Goal: Transaction & Acquisition: Purchase product/service

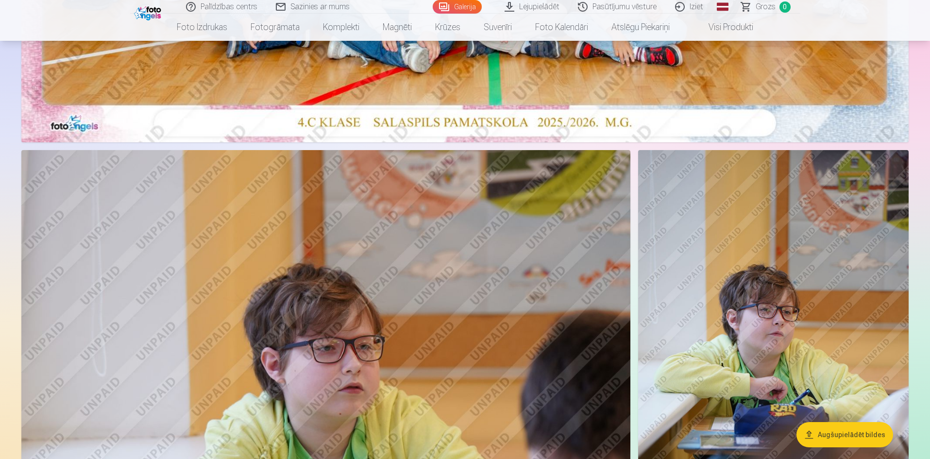
scroll to position [680, 0]
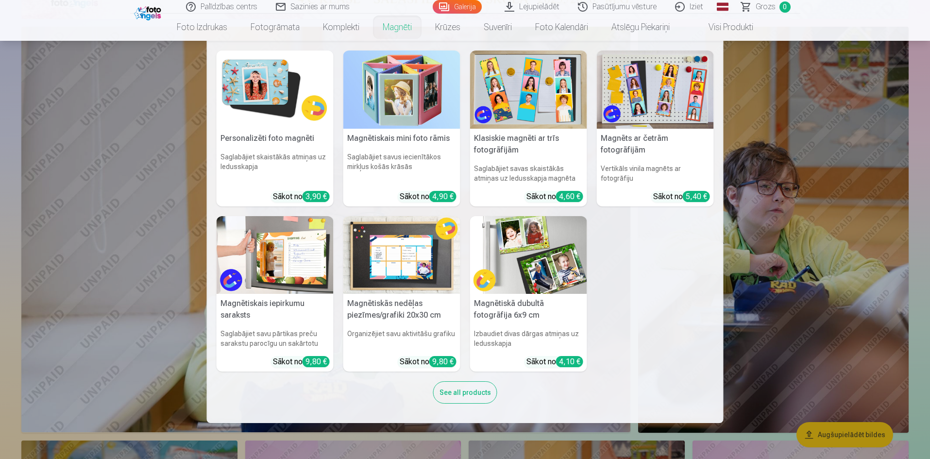
click at [397, 25] on link "Magnēti" at bounding box center [397, 27] width 52 height 27
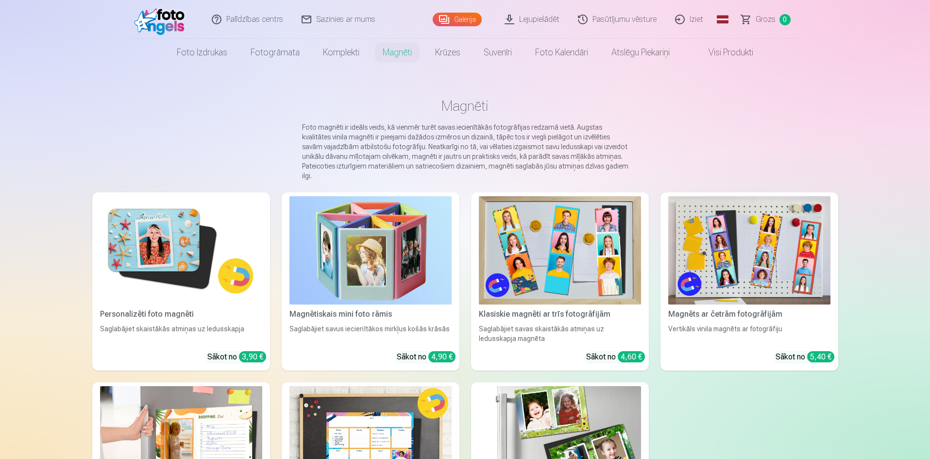
click at [155, 254] on img at bounding box center [181, 250] width 162 height 108
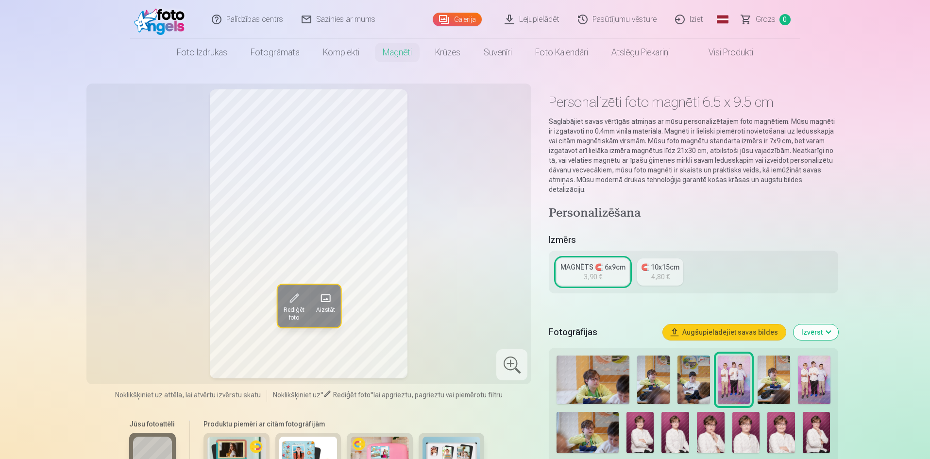
click at [645, 420] on img at bounding box center [641, 432] width 28 height 41
click at [681, 427] on img at bounding box center [676, 432] width 28 height 41
click at [703, 426] on img at bounding box center [711, 432] width 28 height 41
click at [749, 424] on img at bounding box center [747, 432] width 28 height 41
click at [771, 424] on img at bounding box center [782, 432] width 28 height 41
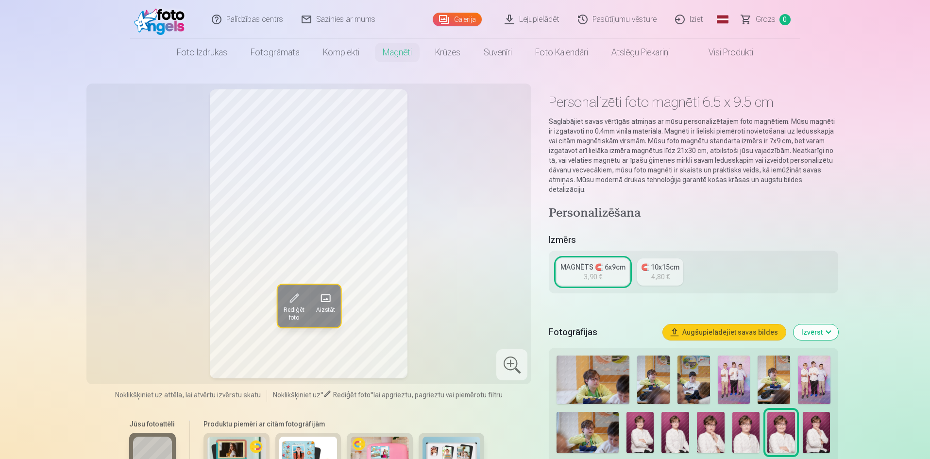
click at [820, 423] on img at bounding box center [817, 432] width 28 height 41
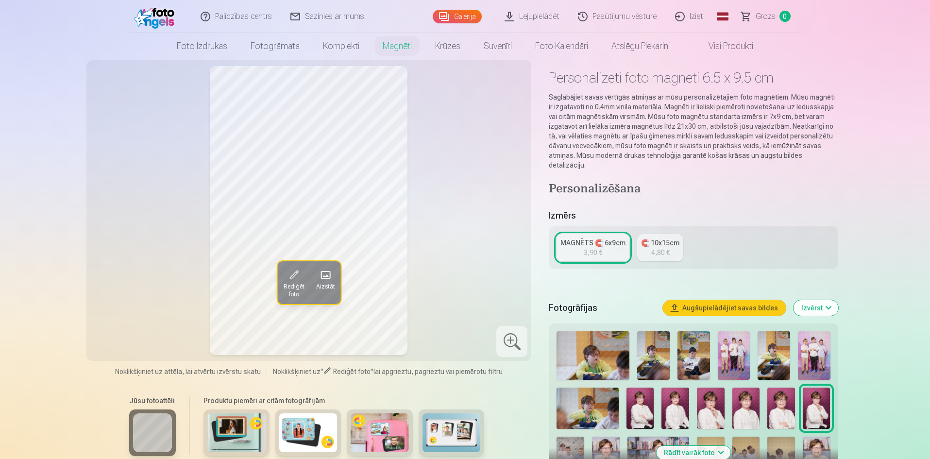
scroll to position [49, 0]
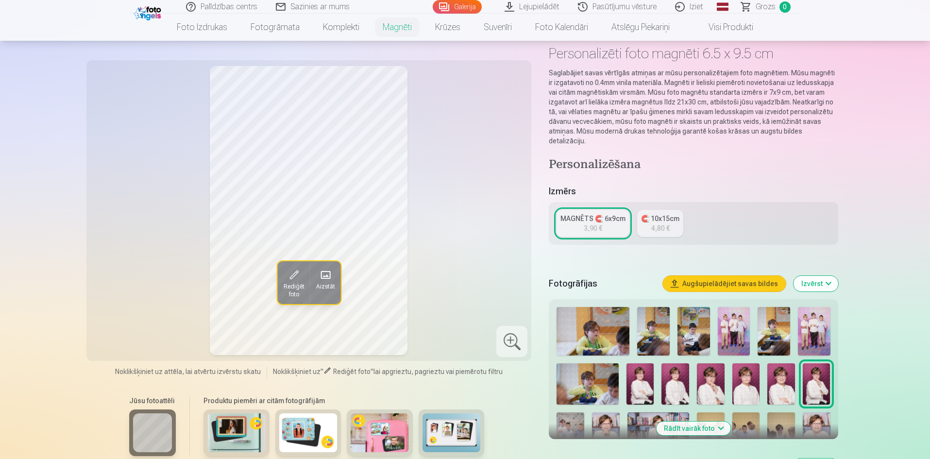
click at [607, 413] on img at bounding box center [606, 433] width 28 height 41
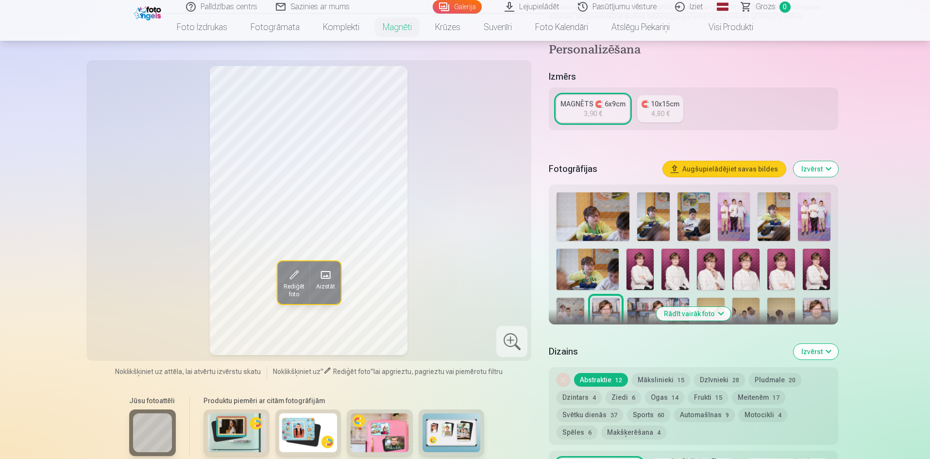
scroll to position [146, 0]
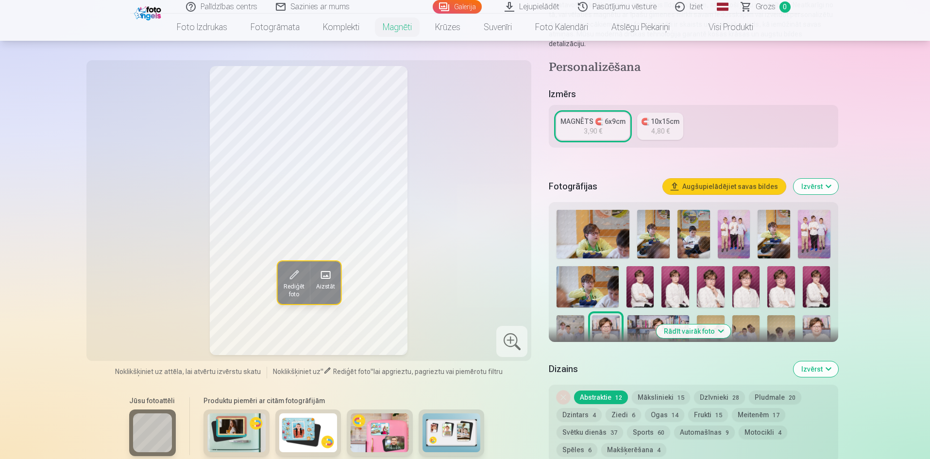
click at [701, 325] on button "Rādīt vairāk foto" at bounding box center [693, 332] width 74 height 14
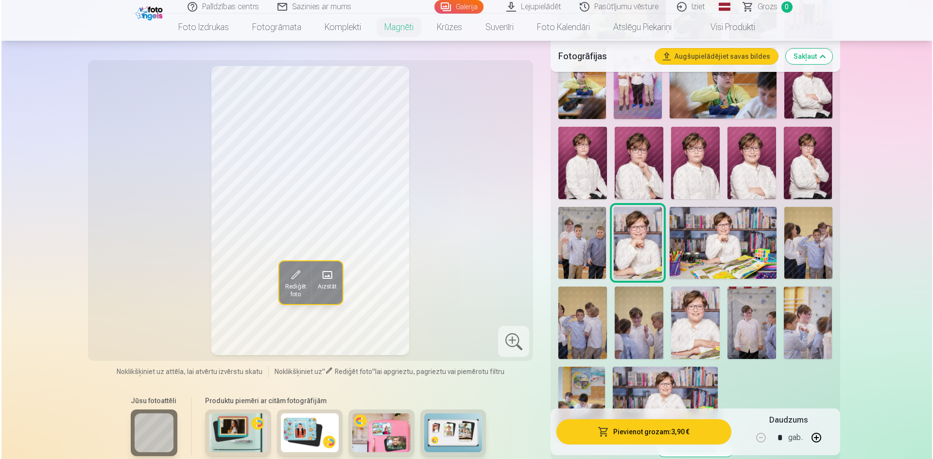
scroll to position [389, 0]
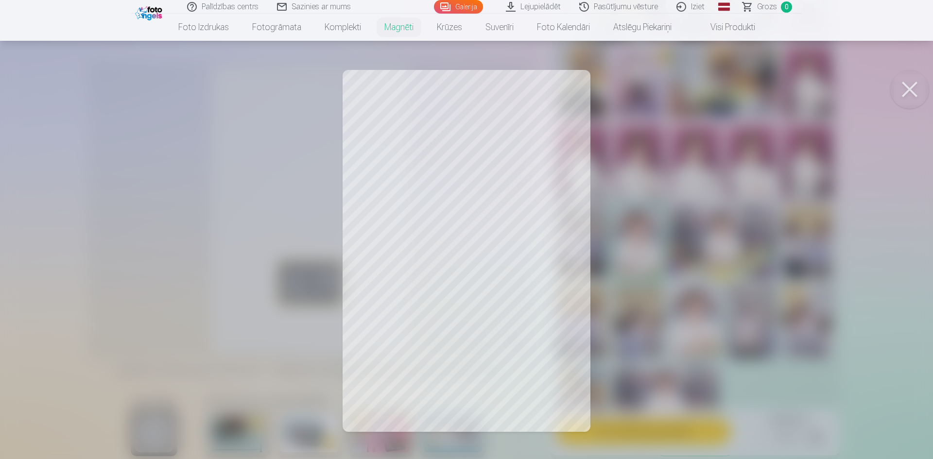
click at [905, 87] on button at bounding box center [909, 89] width 39 height 39
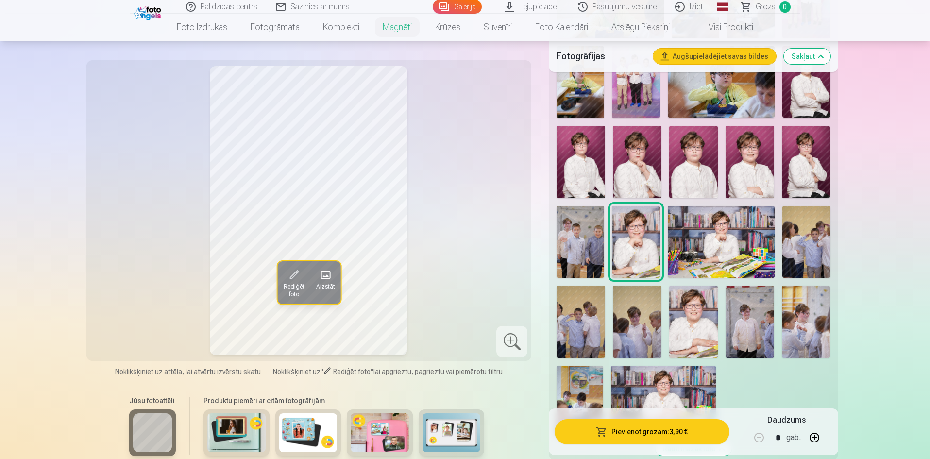
click at [756, 147] on img at bounding box center [750, 162] width 49 height 73
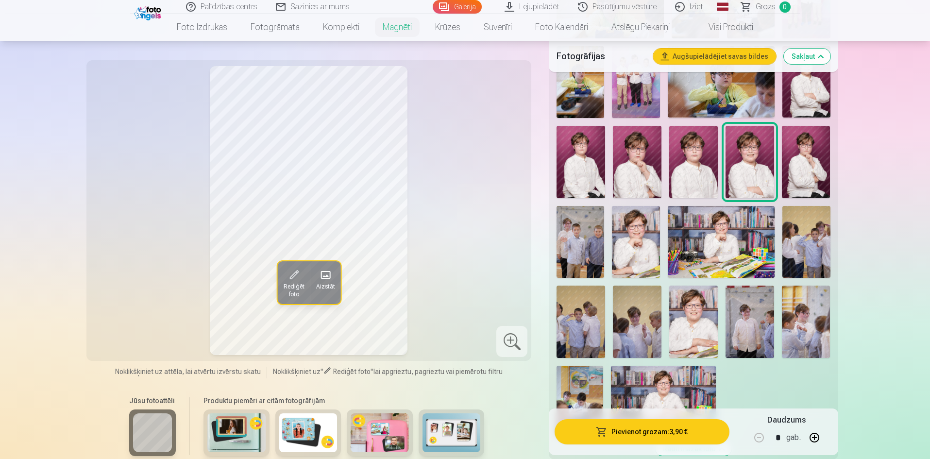
click at [636, 234] on img at bounding box center [636, 241] width 48 height 71
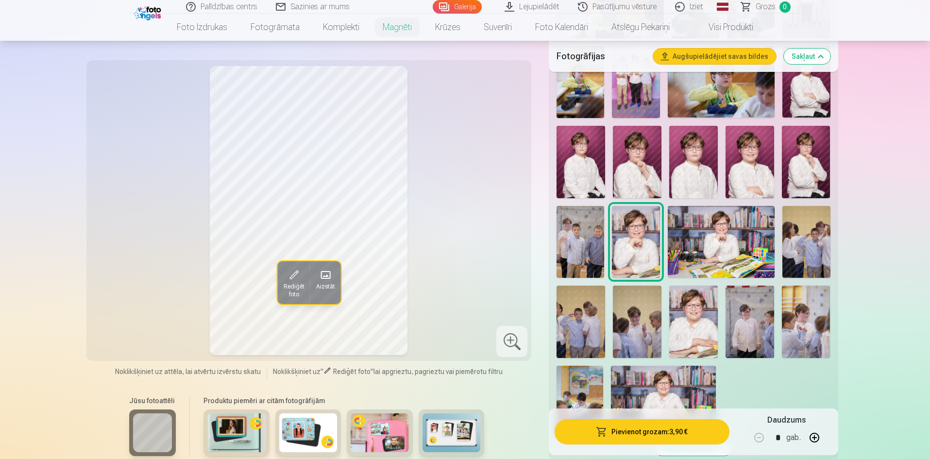
click at [741, 165] on img at bounding box center [750, 162] width 49 height 73
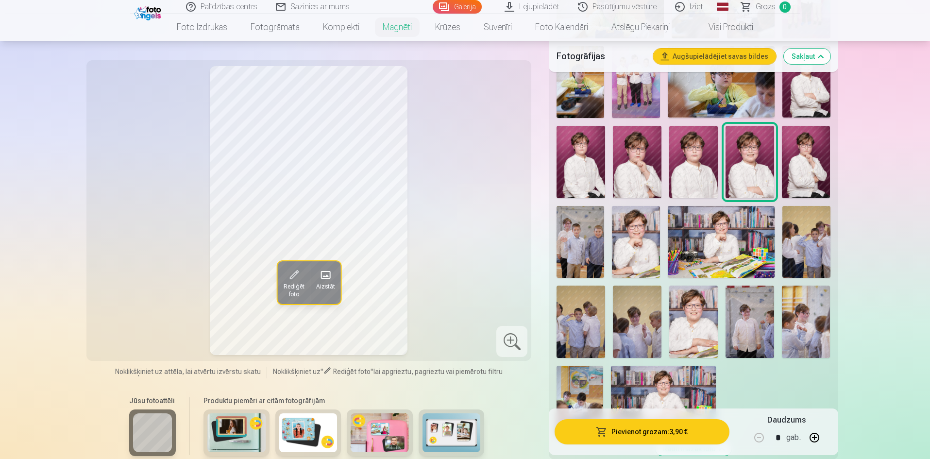
click at [691, 434] on button "Pievienot grozam : 3,90 €" at bounding box center [642, 431] width 174 height 25
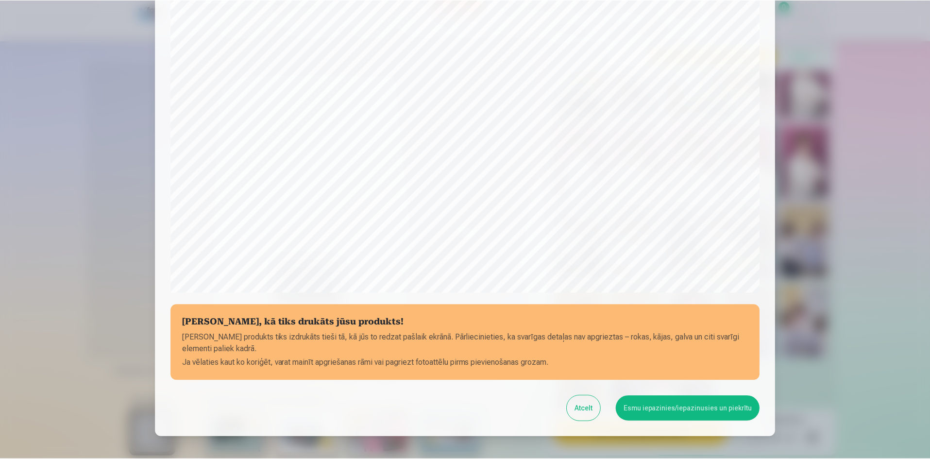
scroll to position [194, 0]
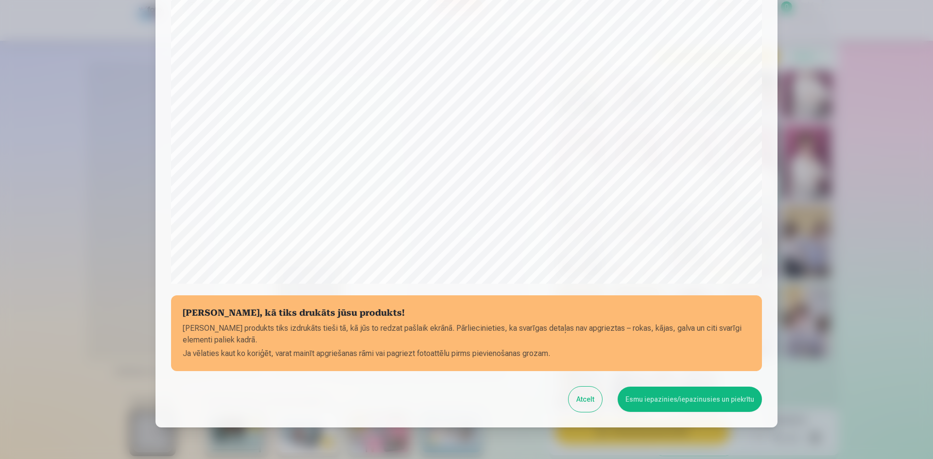
click at [669, 403] on button "Esmu iepazinies/iepazinusies un piekrītu" at bounding box center [690, 399] width 144 height 25
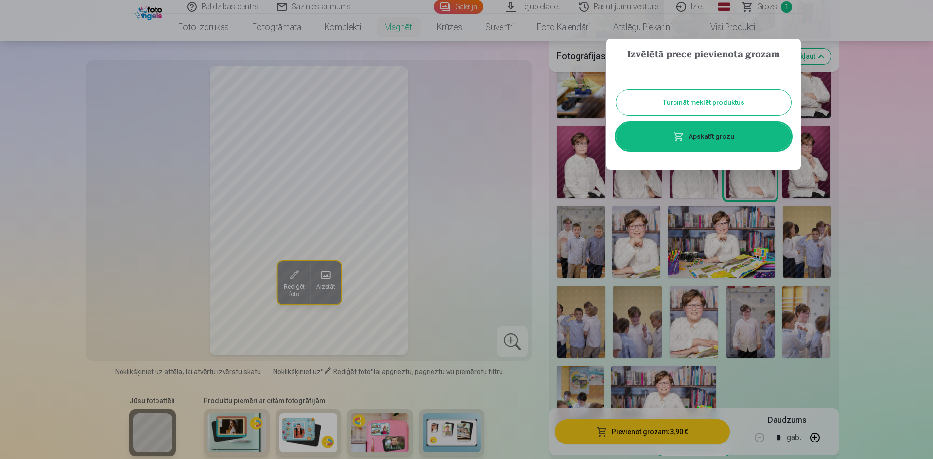
click at [902, 357] on div at bounding box center [466, 229] width 933 height 459
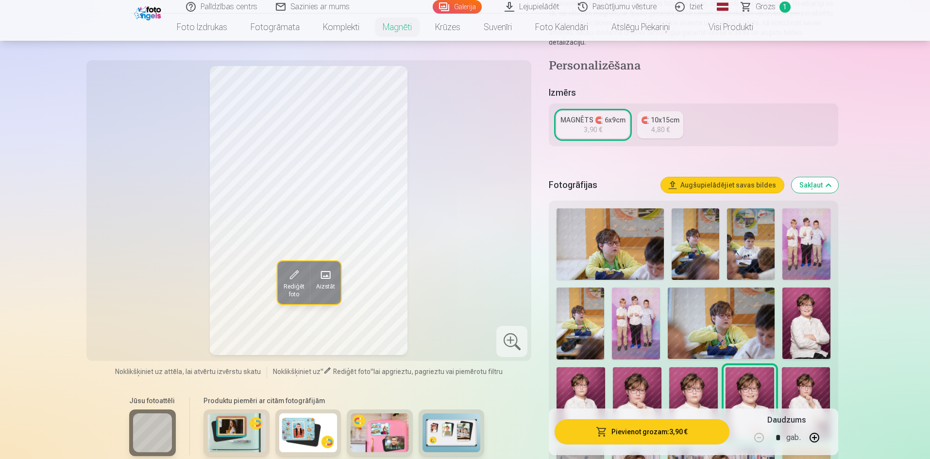
scroll to position [146, 0]
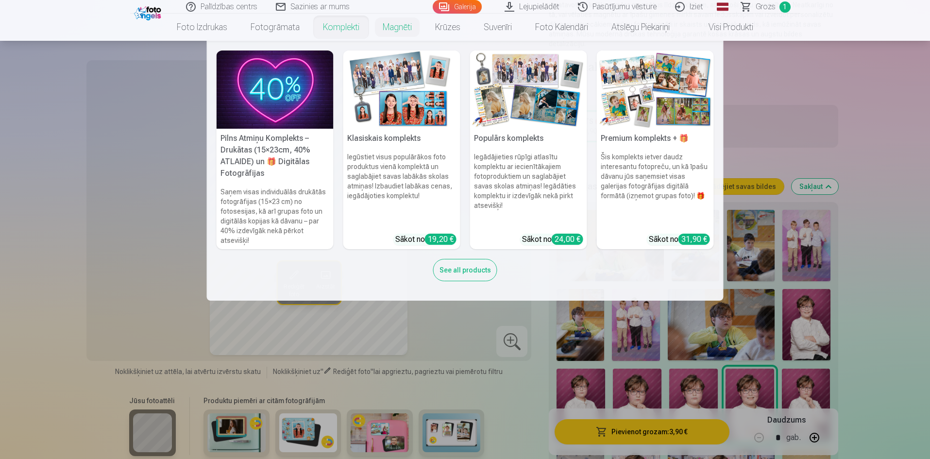
click at [332, 25] on link "Komplekti" at bounding box center [341, 27] width 60 height 27
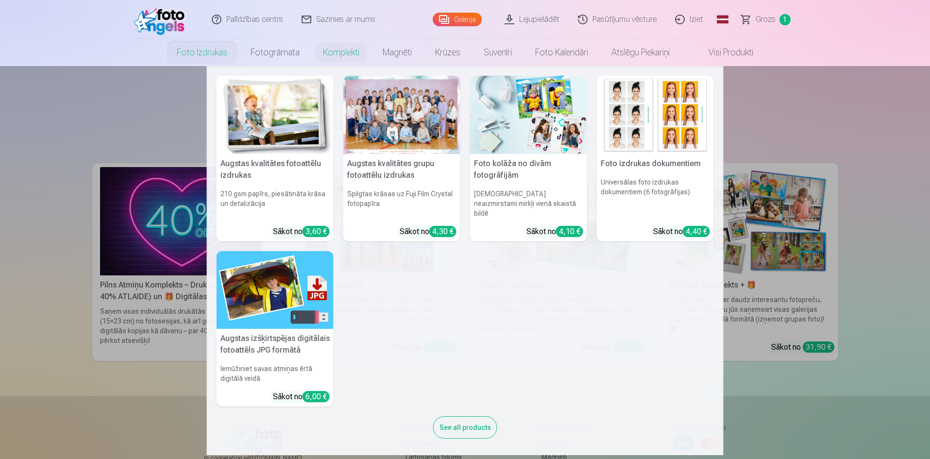
click at [199, 47] on link "Foto izdrukas" at bounding box center [202, 52] width 74 height 27
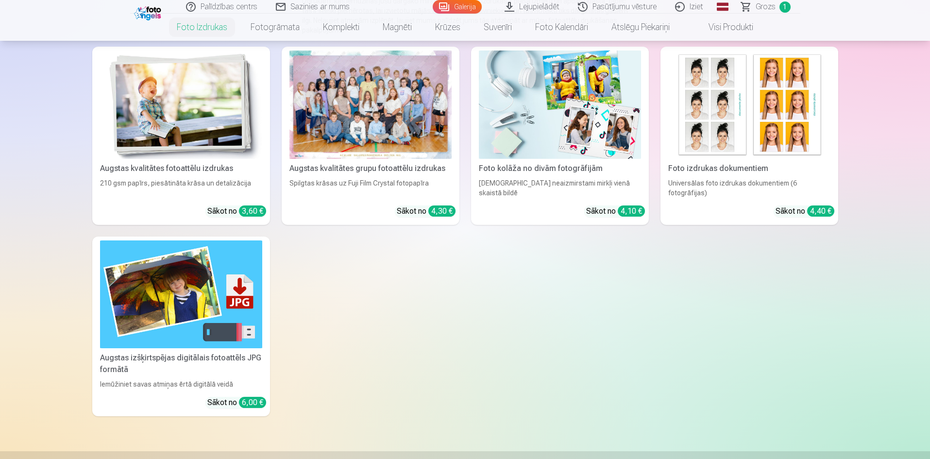
scroll to position [97, 0]
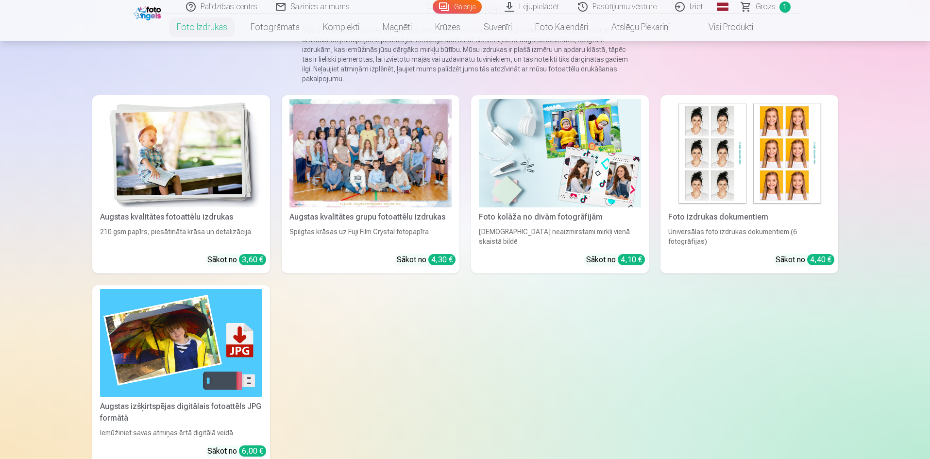
click at [200, 134] on img at bounding box center [181, 153] width 162 height 108
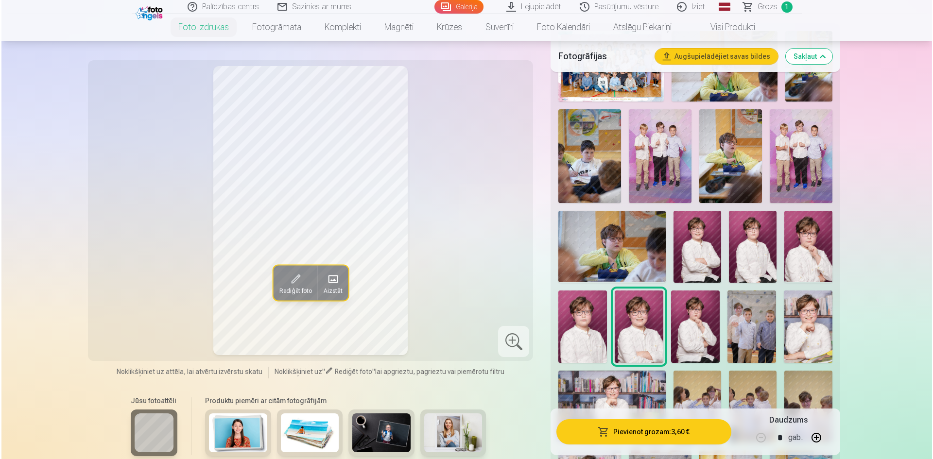
scroll to position [437, 0]
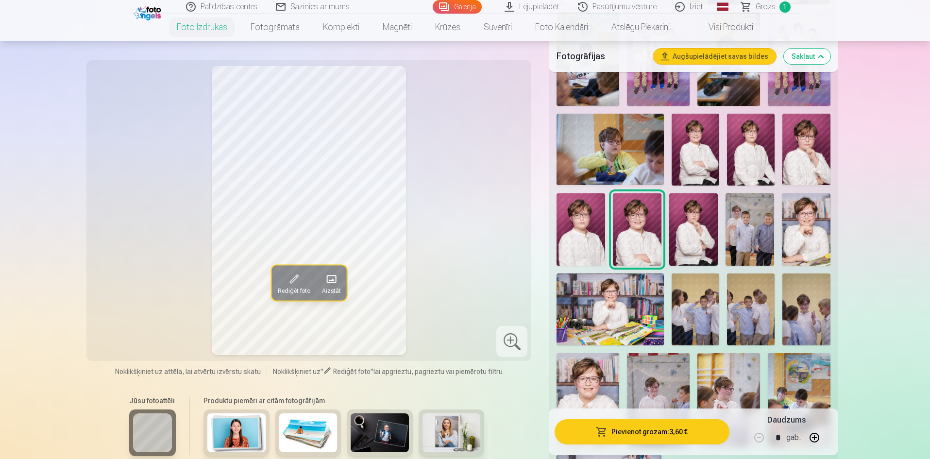
click at [816, 434] on button "button" at bounding box center [814, 437] width 23 height 23
click at [641, 432] on button "Pievienot grozam : 10,80 €" at bounding box center [642, 431] width 174 height 25
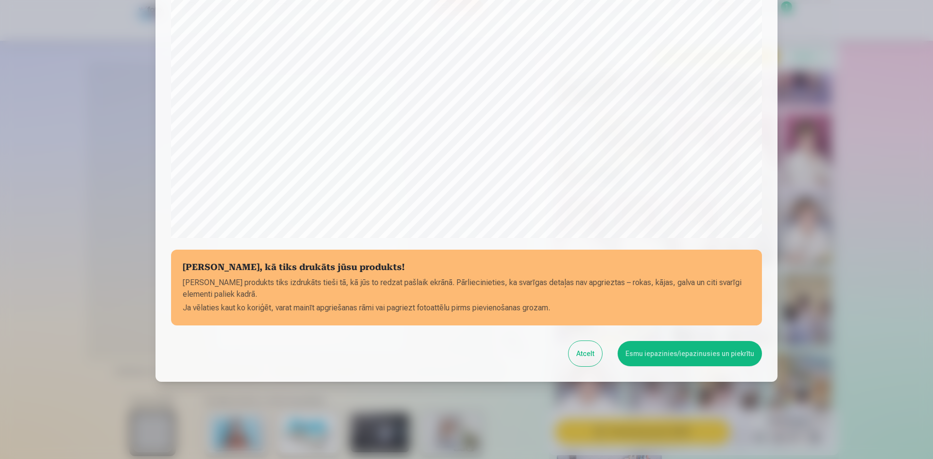
scroll to position [241, 0]
click at [712, 356] on button "Esmu iepazinies/iepazinusies un piekrītu" at bounding box center [690, 353] width 144 height 25
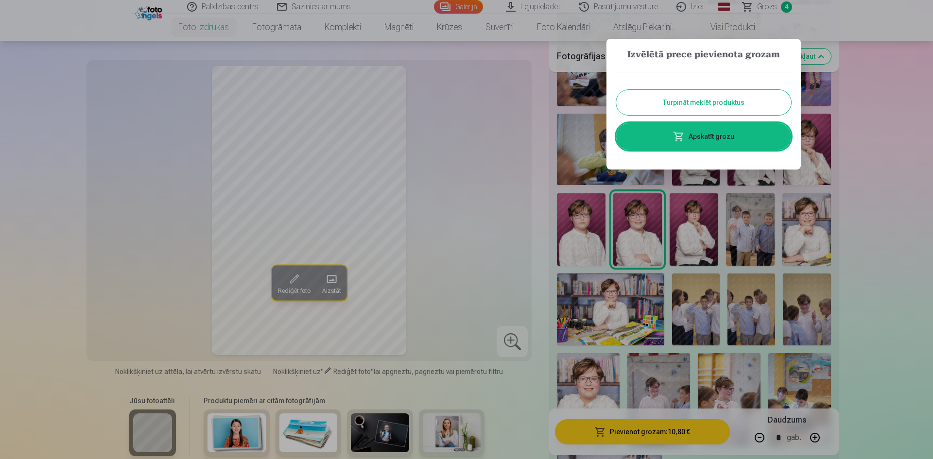
click at [862, 324] on div at bounding box center [466, 229] width 933 height 459
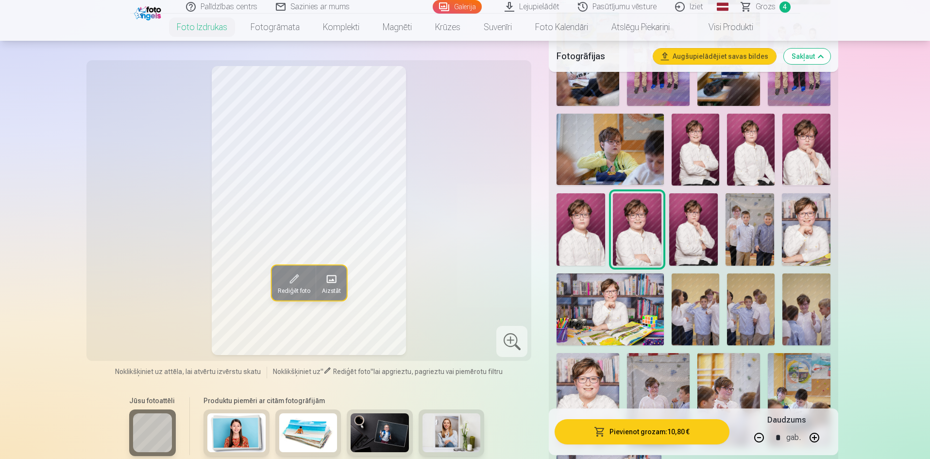
click at [815, 224] on img at bounding box center [806, 229] width 49 height 73
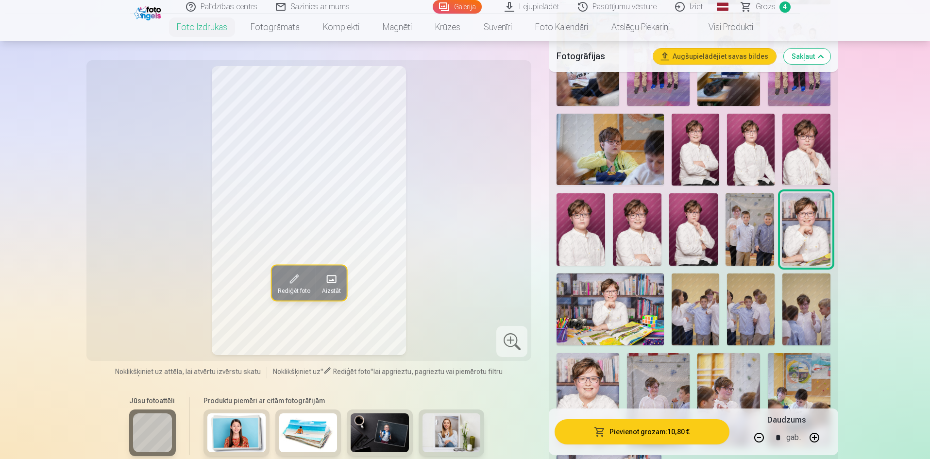
click at [758, 437] on button "button" at bounding box center [759, 437] width 23 height 23
type input "*"
click at [668, 432] on button "Pievienot grozam : 7,20 €" at bounding box center [642, 431] width 174 height 25
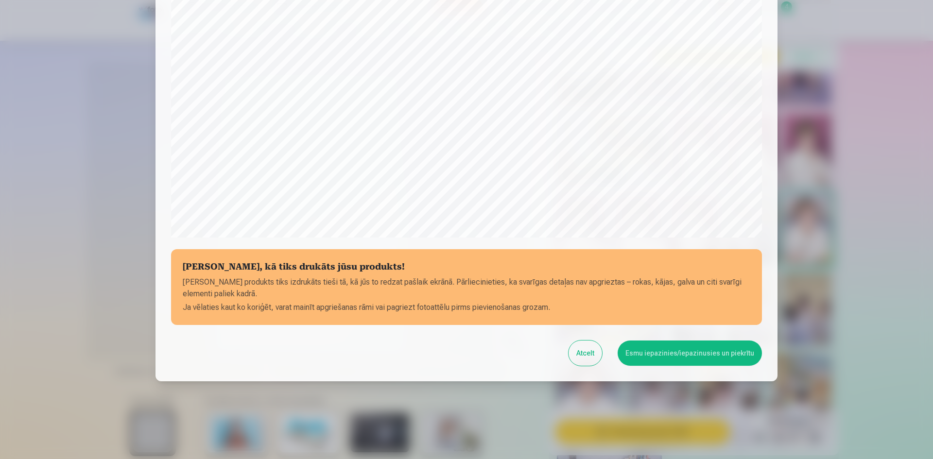
click at [731, 348] on button "Esmu iepazinies/iepazinusies un piekrītu" at bounding box center [690, 353] width 144 height 25
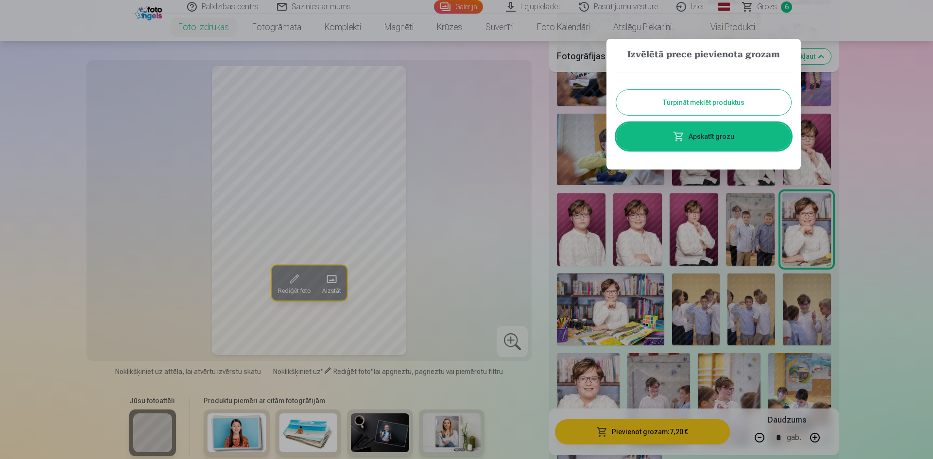
click at [929, 240] on div at bounding box center [466, 229] width 933 height 459
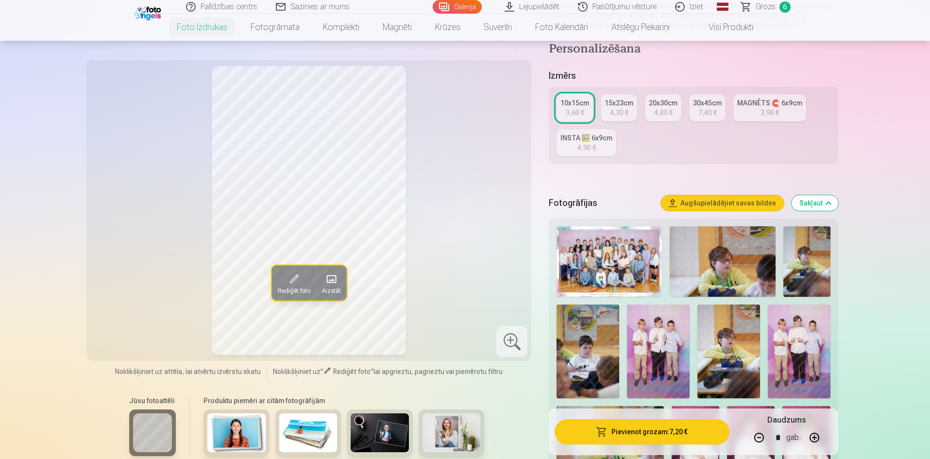
scroll to position [146, 0]
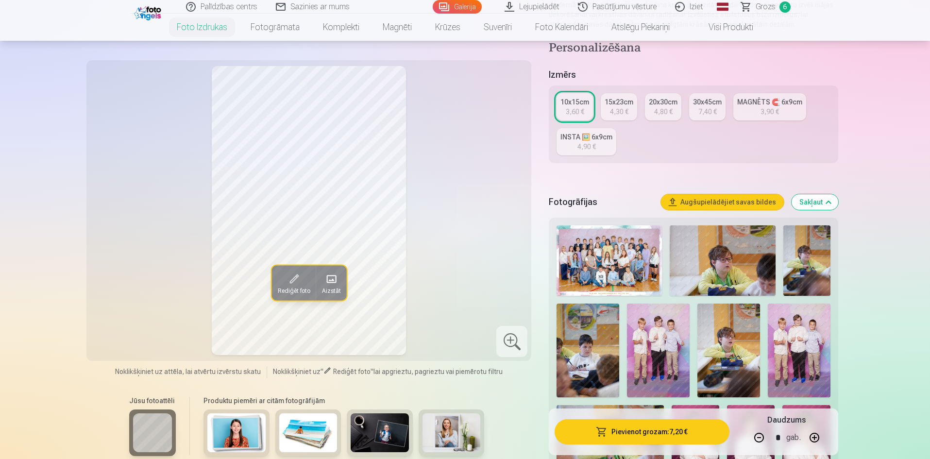
click at [625, 102] on div "15x23cm" at bounding box center [619, 102] width 29 height 10
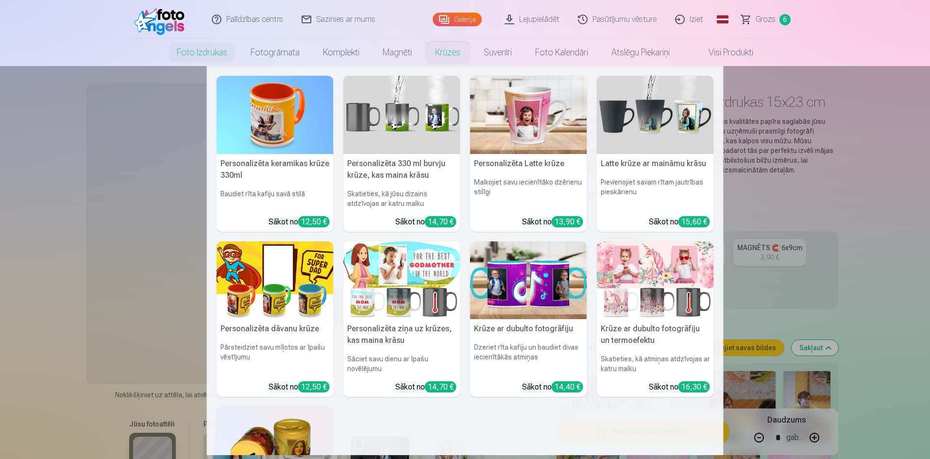
click at [448, 49] on link "Krūzes" at bounding box center [448, 52] width 49 height 27
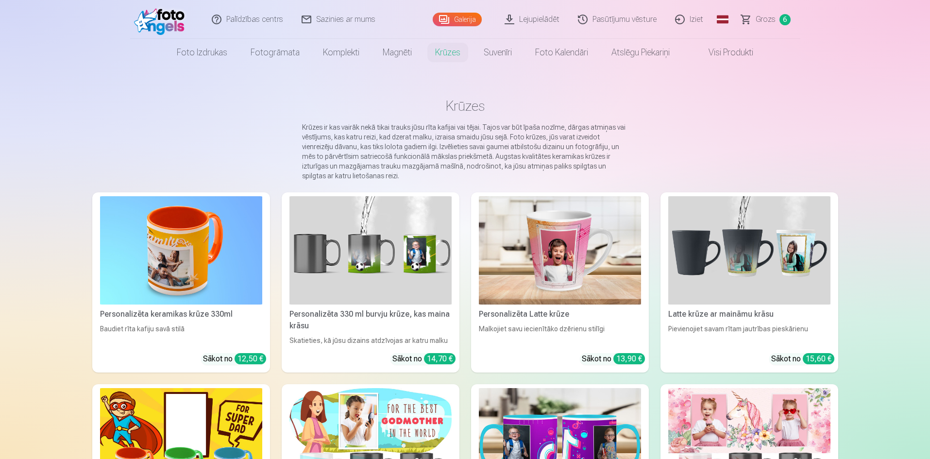
click at [192, 121] on main "Krūzes Krūzes ir kas vairāk nekā tikai trauks jūsu rīta kafijai vai tējai. Tajo…" at bounding box center [465, 422] width 746 height 713
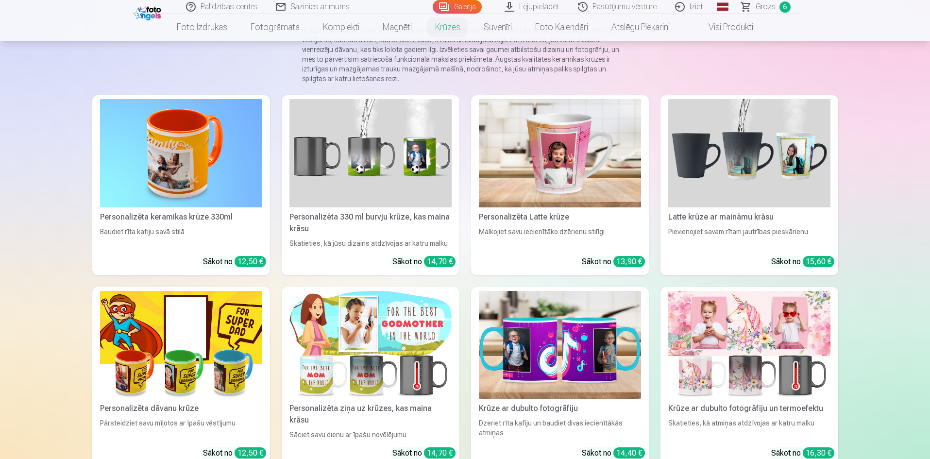
scroll to position [146, 0]
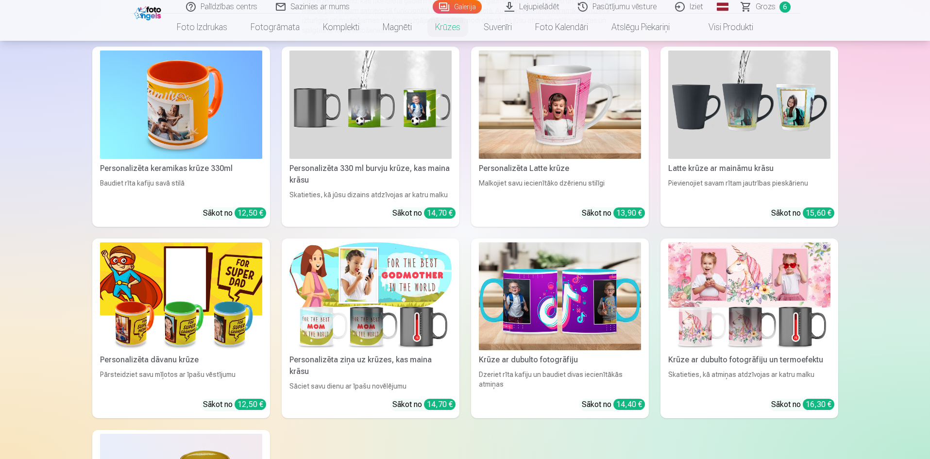
click at [191, 129] on img at bounding box center [181, 105] width 162 height 108
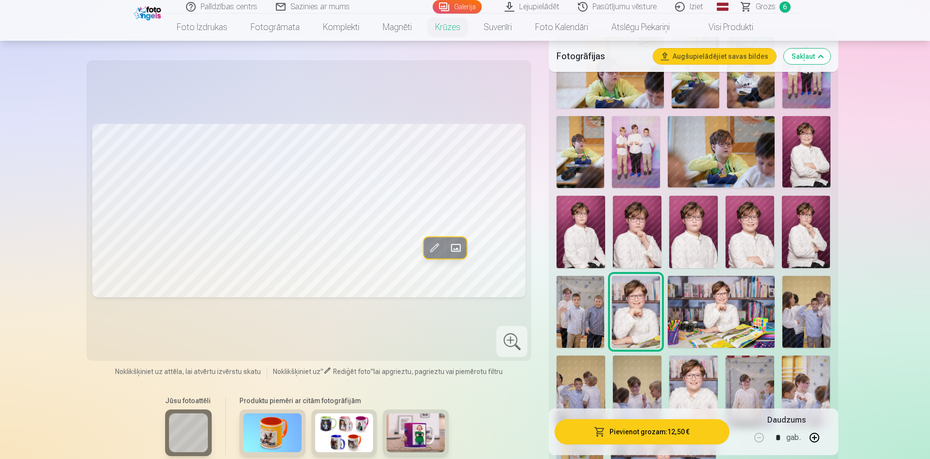
scroll to position [243, 0]
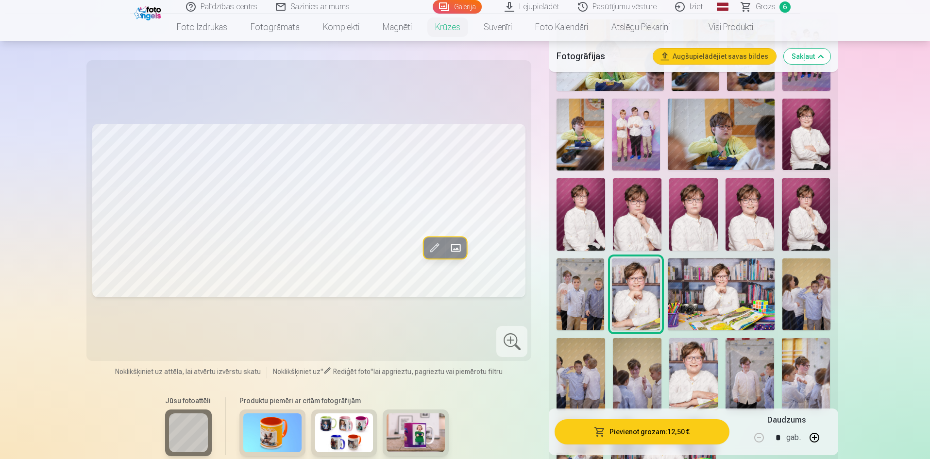
click at [734, 287] on img at bounding box center [721, 293] width 107 height 71
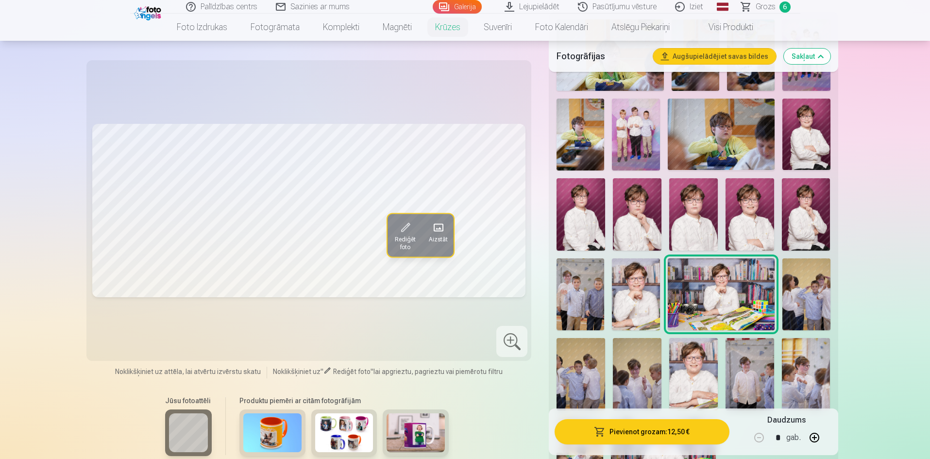
click at [633, 287] on img at bounding box center [636, 293] width 48 height 71
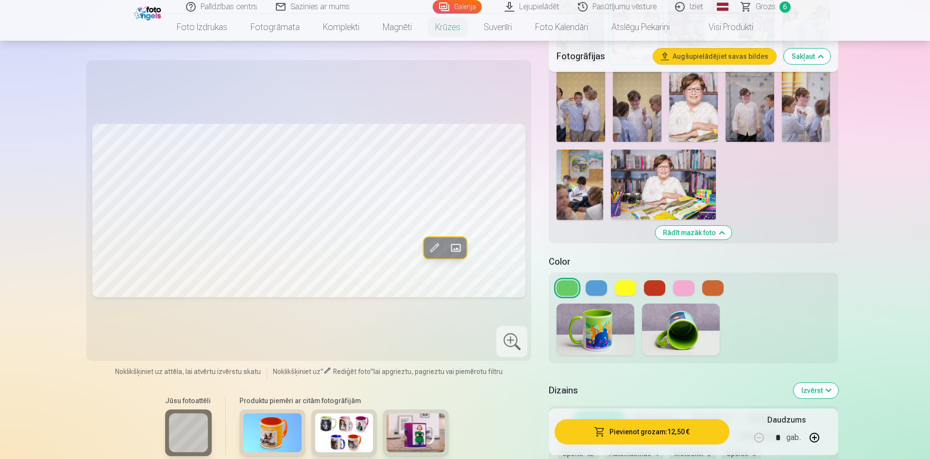
scroll to position [534, 0]
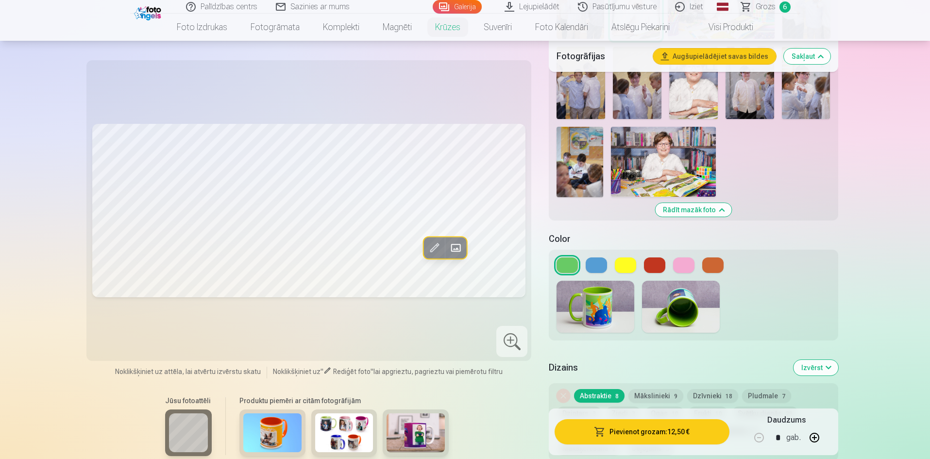
click at [625, 258] on button at bounding box center [625, 266] width 21 height 16
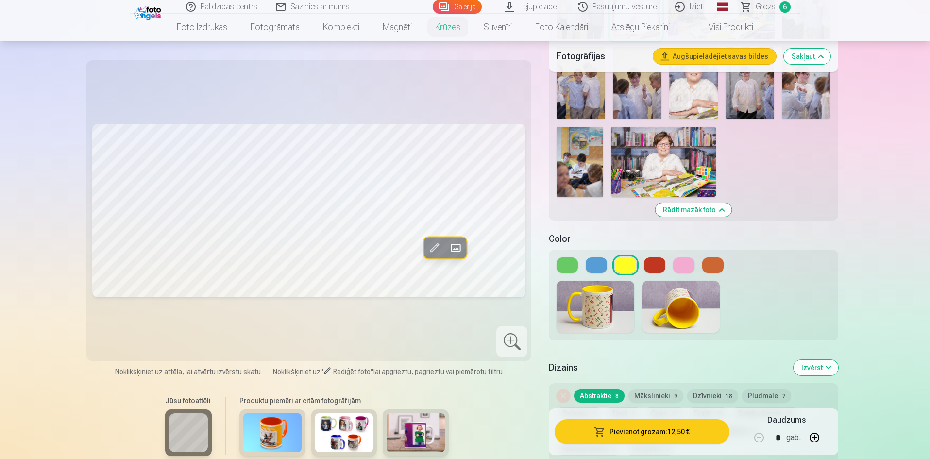
click at [595, 258] on button at bounding box center [596, 266] width 21 height 16
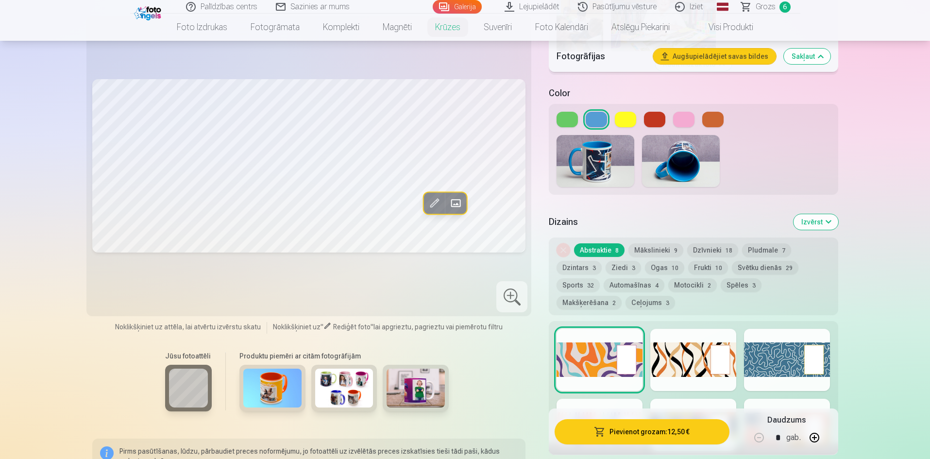
scroll to position [729, 0]
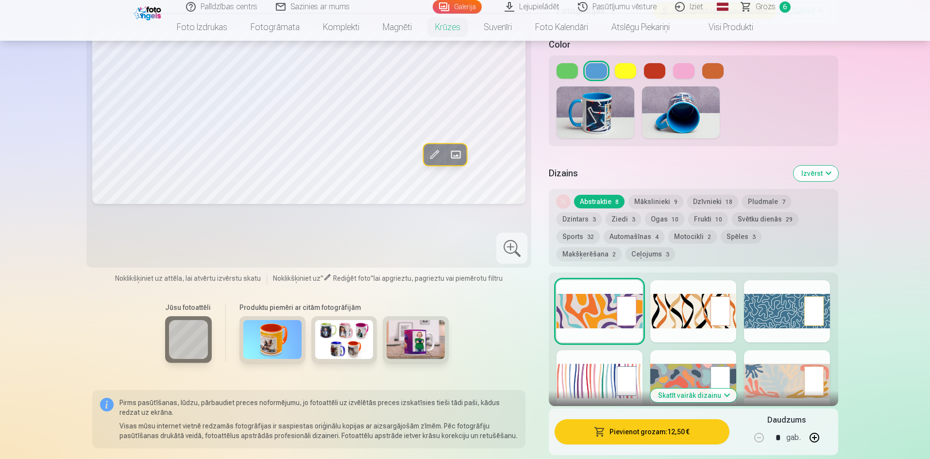
click at [760, 303] on div at bounding box center [787, 311] width 86 height 62
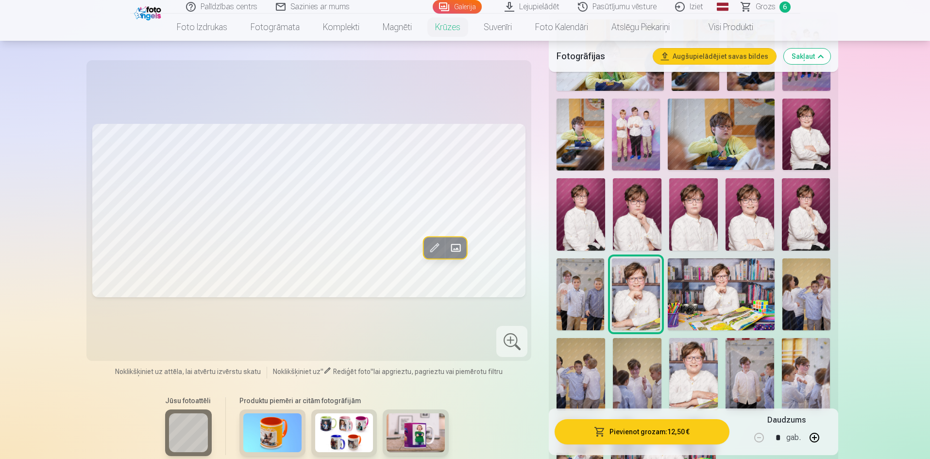
scroll to position [0, 0]
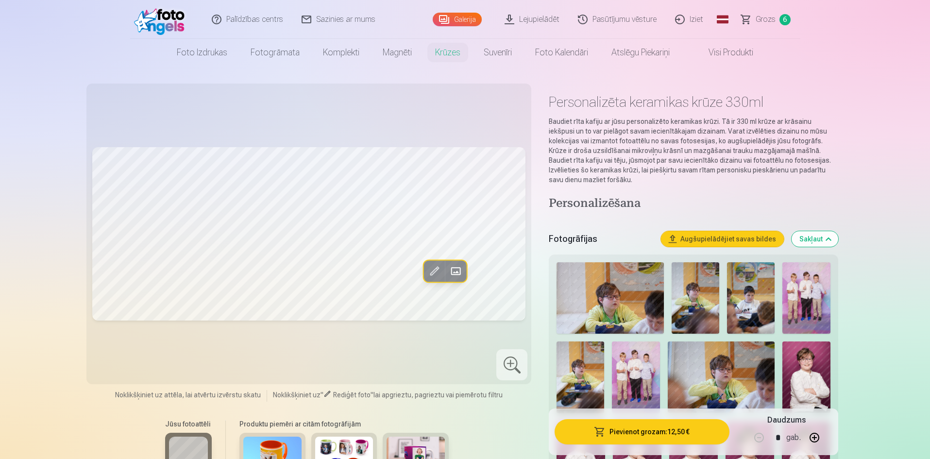
click at [765, 22] on span "Grozs" at bounding box center [766, 20] width 20 height 12
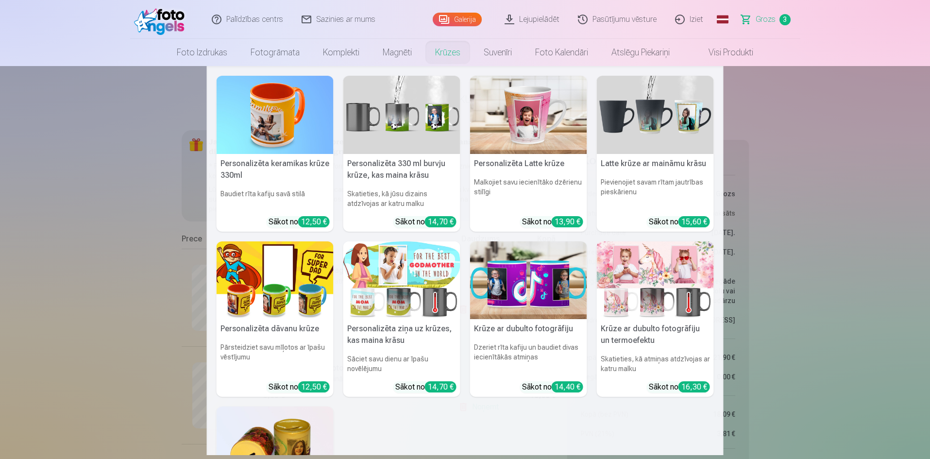
click at [448, 52] on link "Krūzes" at bounding box center [448, 52] width 49 height 27
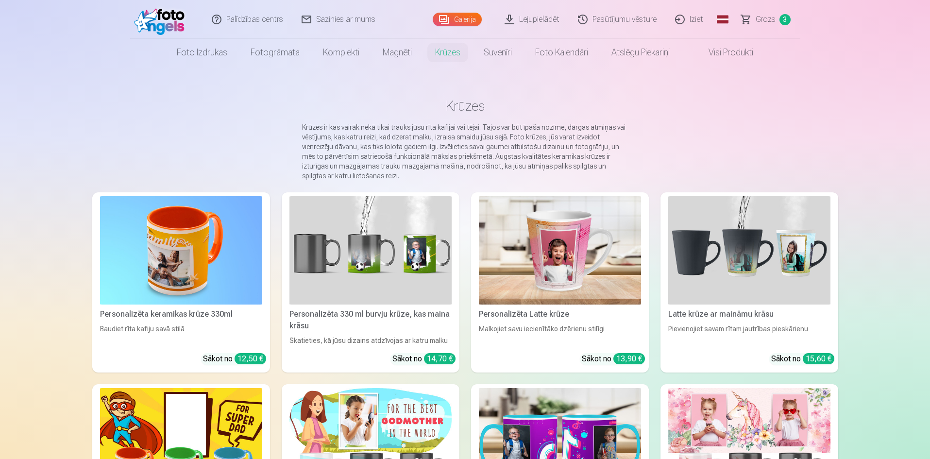
click at [179, 244] on img at bounding box center [181, 250] width 162 height 108
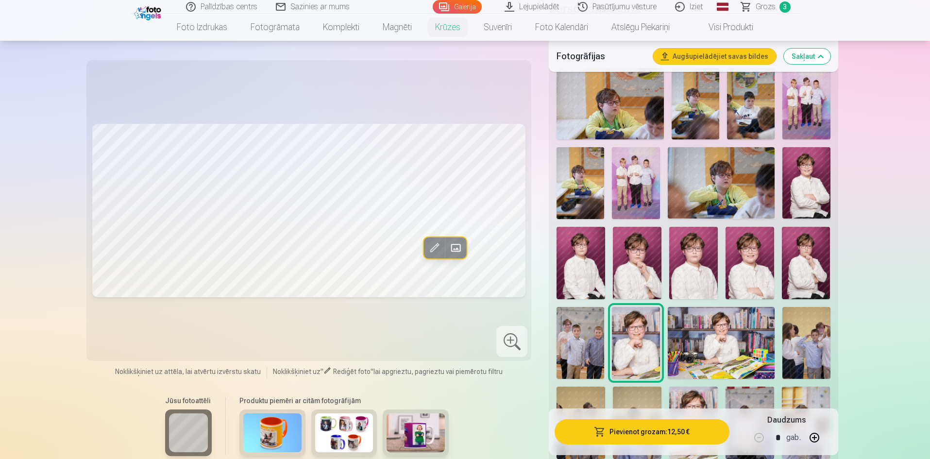
scroll to position [243, 0]
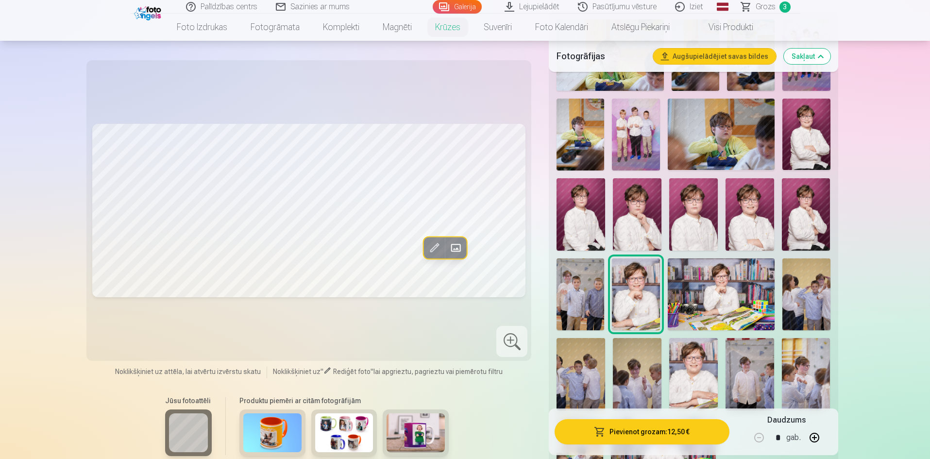
click at [645, 124] on img at bounding box center [636, 134] width 48 height 71
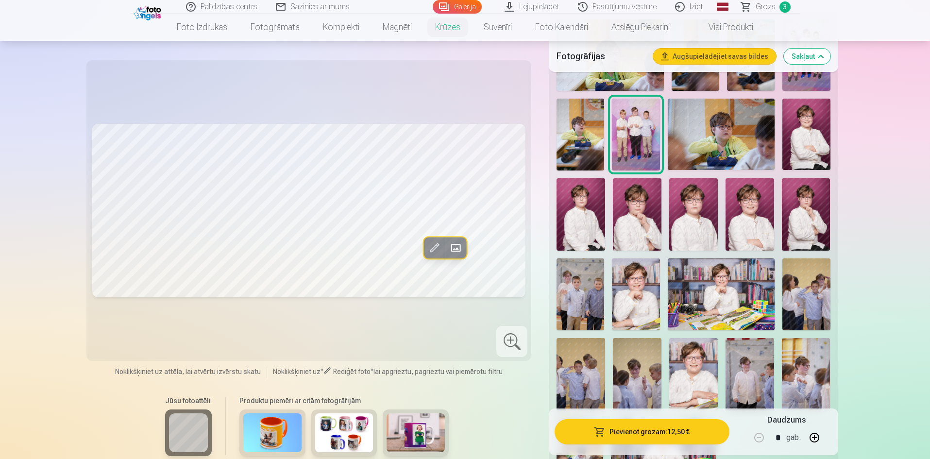
click at [626, 275] on img at bounding box center [636, 293] width 48 height 71
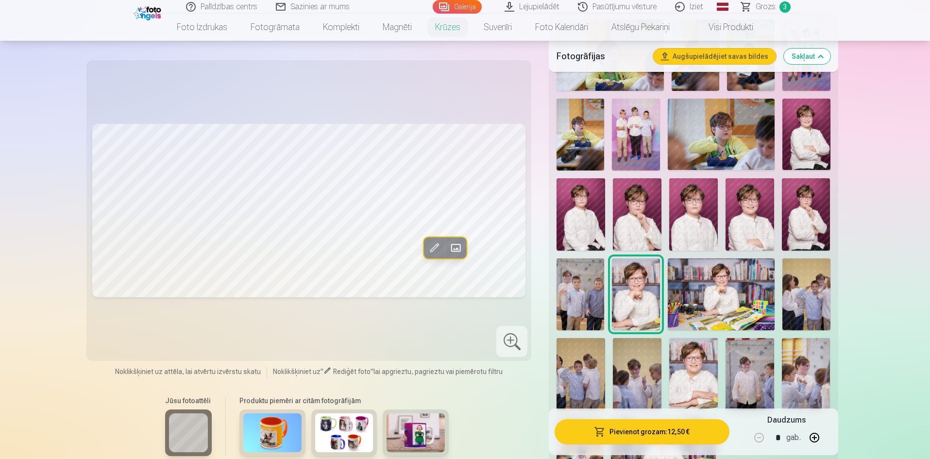
click at [745, 205] on img at bounding box center [750, 214] width 49 height 73
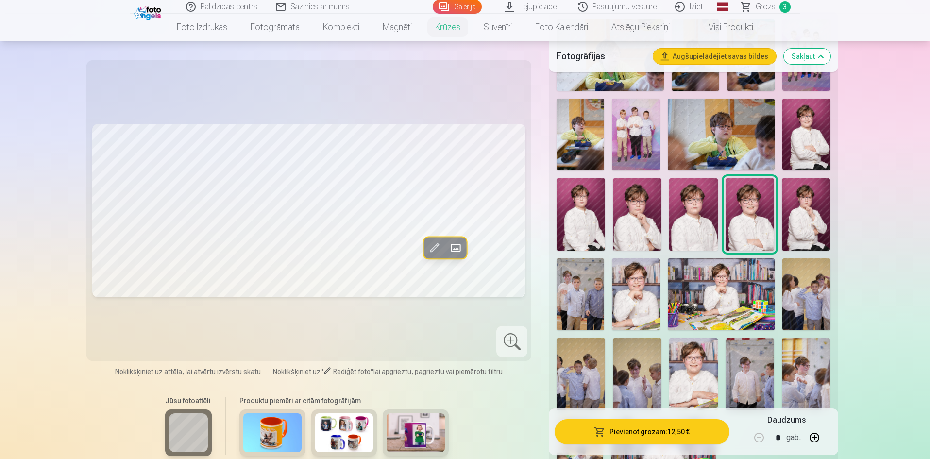
click at [637, 303] on img at bounding box center [636, 293] width 48 height 71
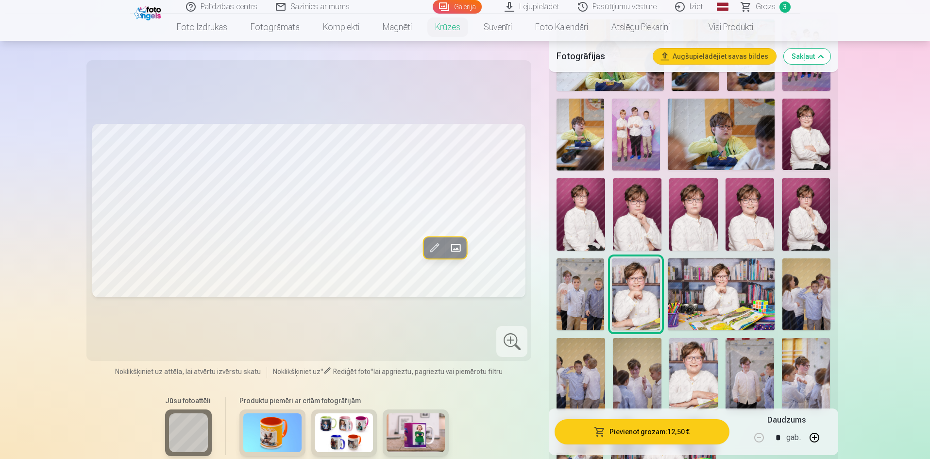
drag, startPoint x: 760, startPoint y: 188, endPoint x: 820, endPoint y: 209, distance: 62.9
click at [760, 189] on img at bounding box center [750, 214] width 49 height 73
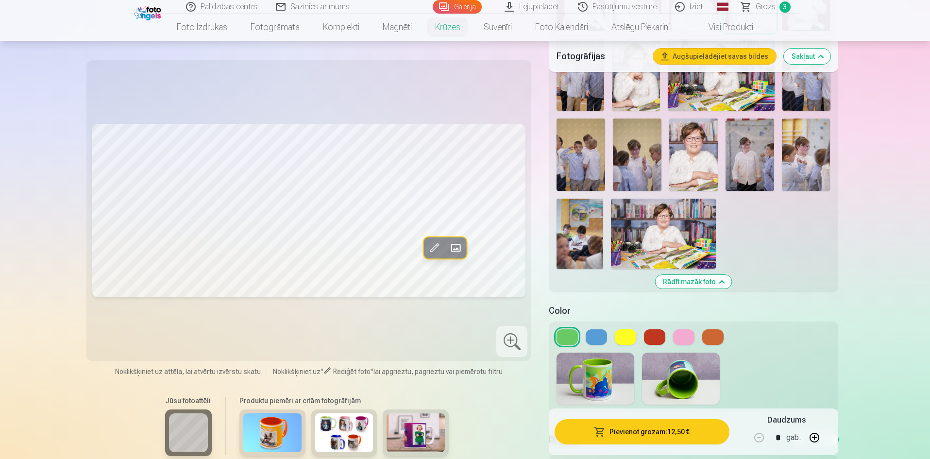
scroll to position [486, 0]
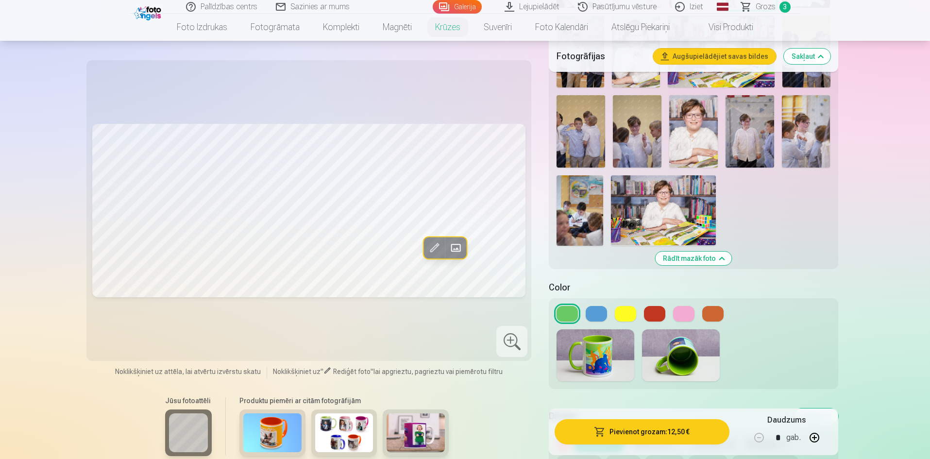
click at [598, 306] on button at bounding box center [596, 314] width 21 height 16
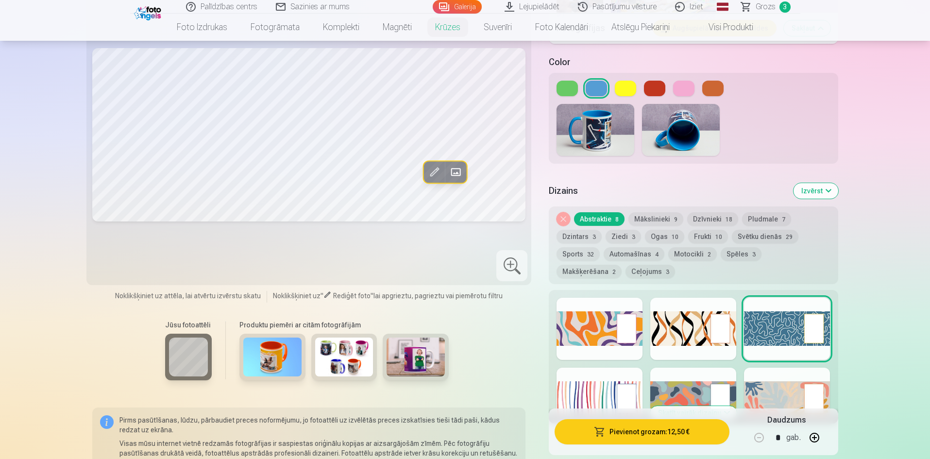
scroll to position [729, 0]
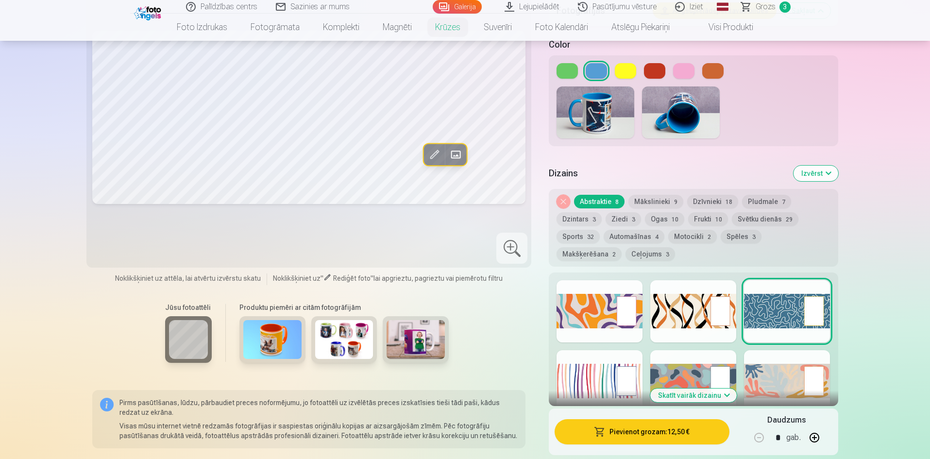
click at [584, 299] on div at bounding box center [600, 311] width 86 height 62
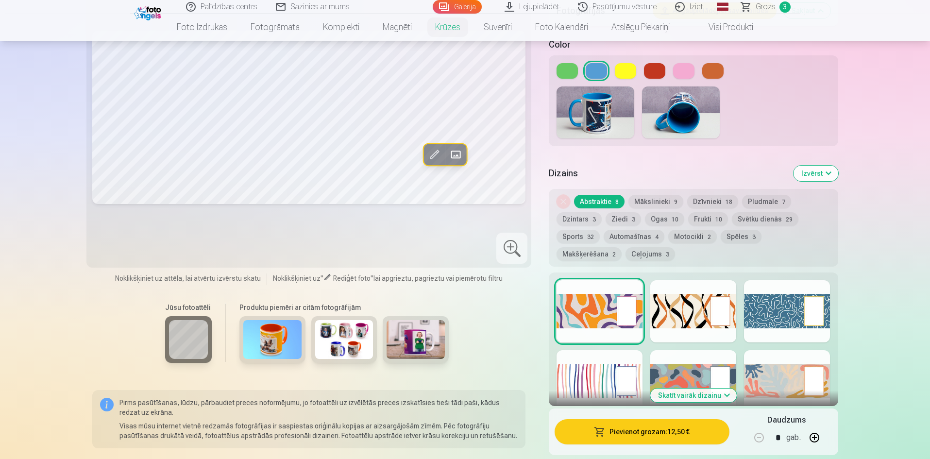
click at [663, 195] on button "Mākslinieki 9" at bounding box center [656, 202] width 55 height 14
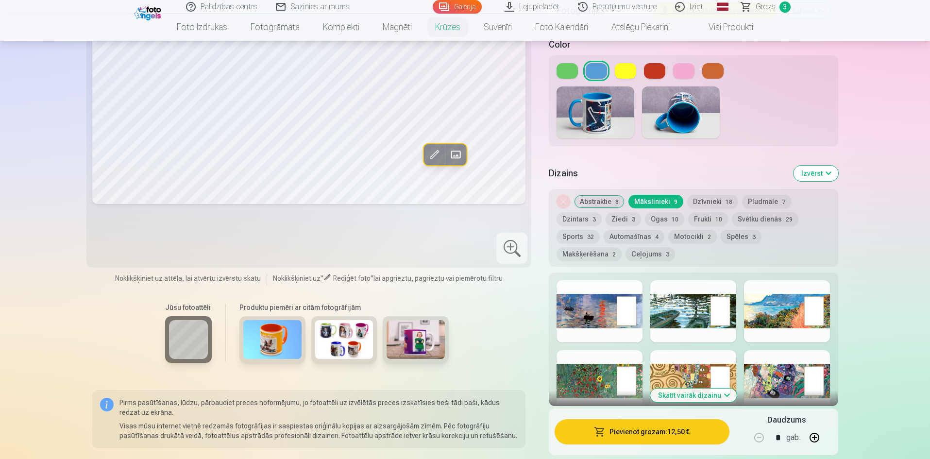
click at [692, 366] on div at bounding box center [694, 381] width 86 height 62
click at [591, 308] on div at bounding box center [600, 311] width 86 height 62
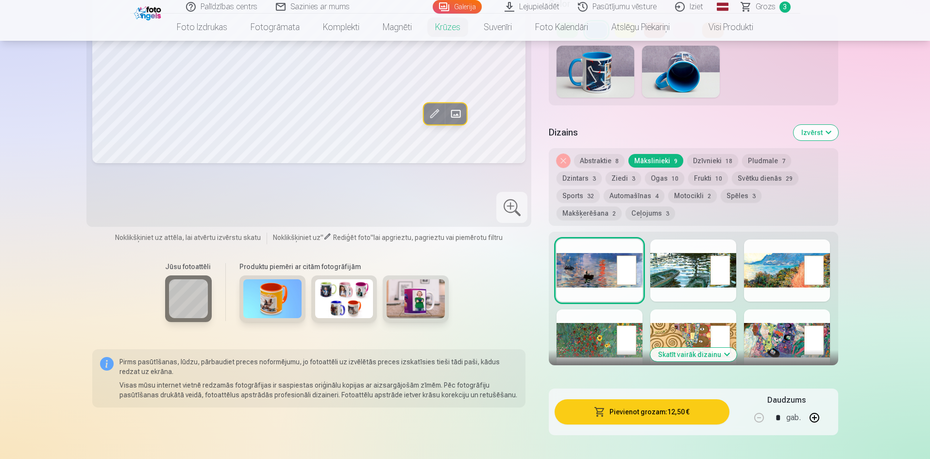
scroll to position [826, 0]
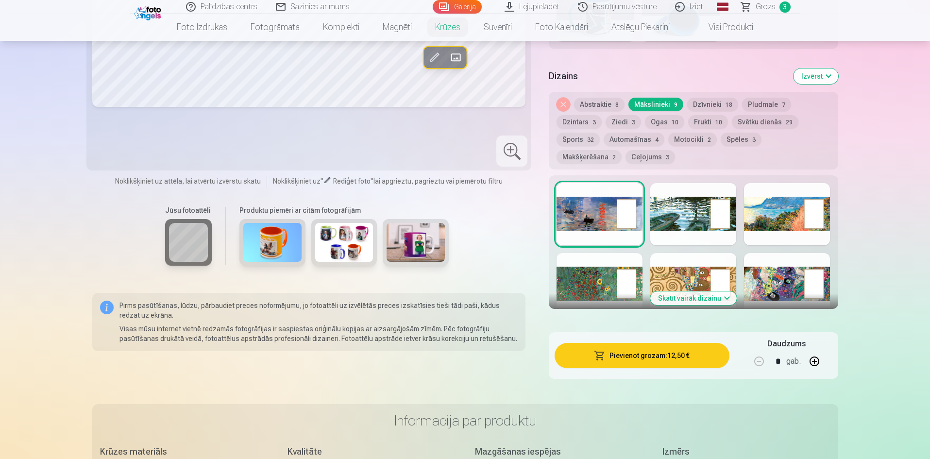
click at [704, 292] on button "Skatīt vairāk dizainu" at bounding box center [694, 299] width 86 height 14
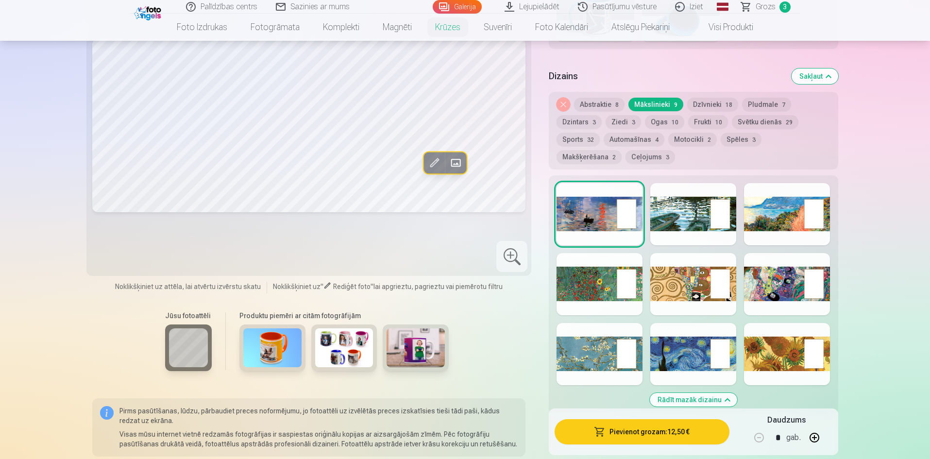
click at [704, 344] on div at bounding box center [694, 354] width 86 height 62
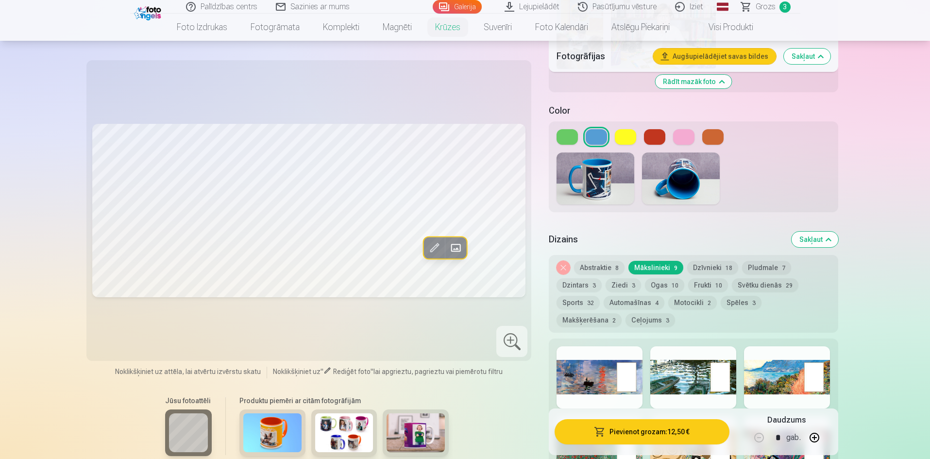
scroll to position [680, 0]
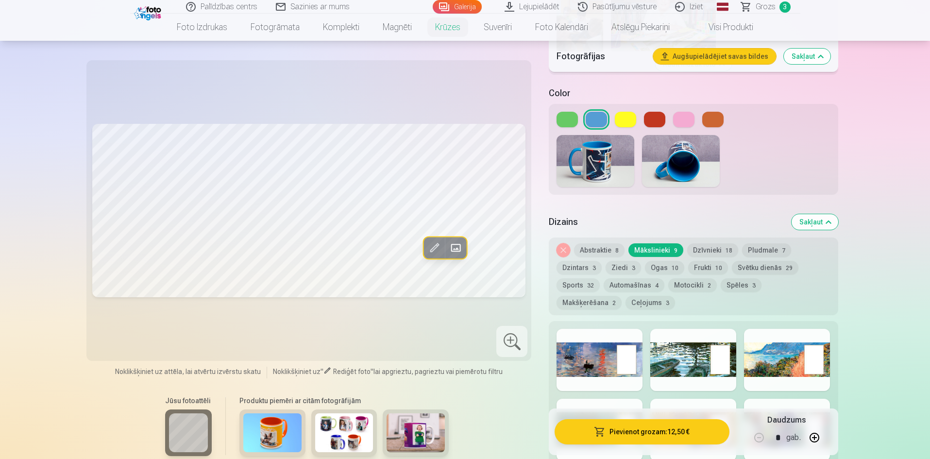
click at [738, 278] on button "Spēles 3" at bounding box center [741, 285] width 41 height 14
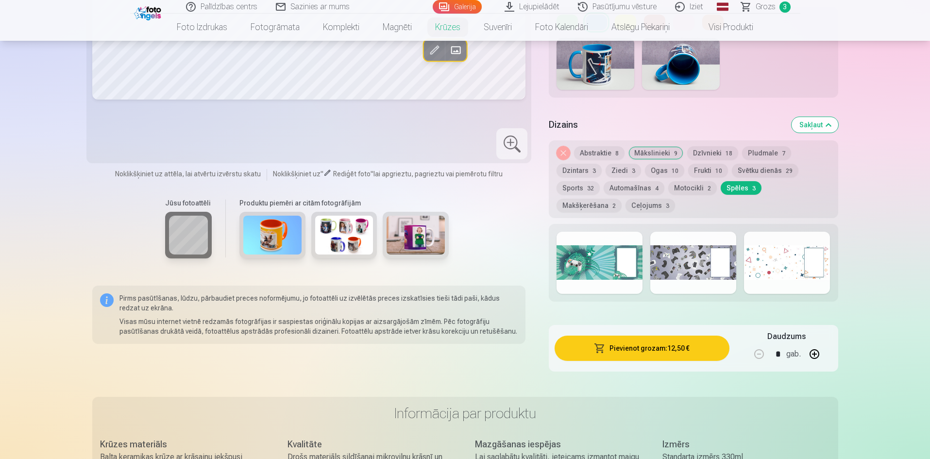
scroll to position [729, 0]
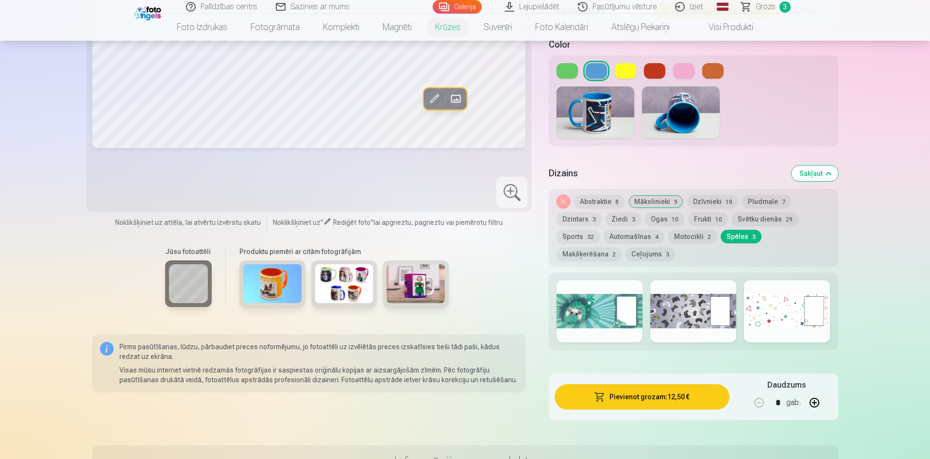
click at [593, 298] on div at bounding box center [600, 311] width 86 height 62
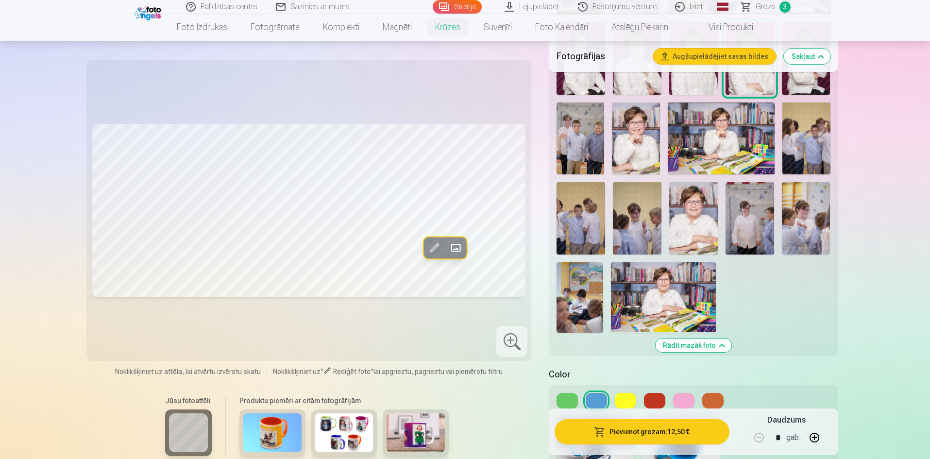
scroll to position [389, 0]
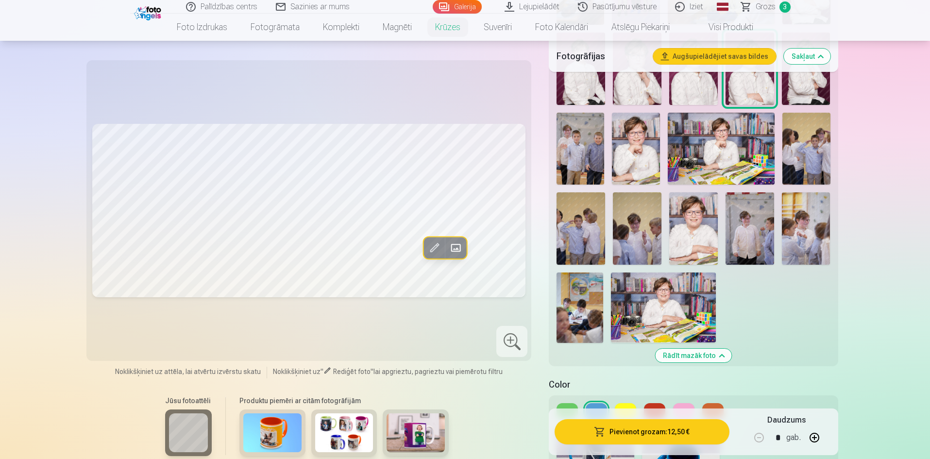
click at [634, 121] on img at bounding box center [636, 148] width 48 height 71
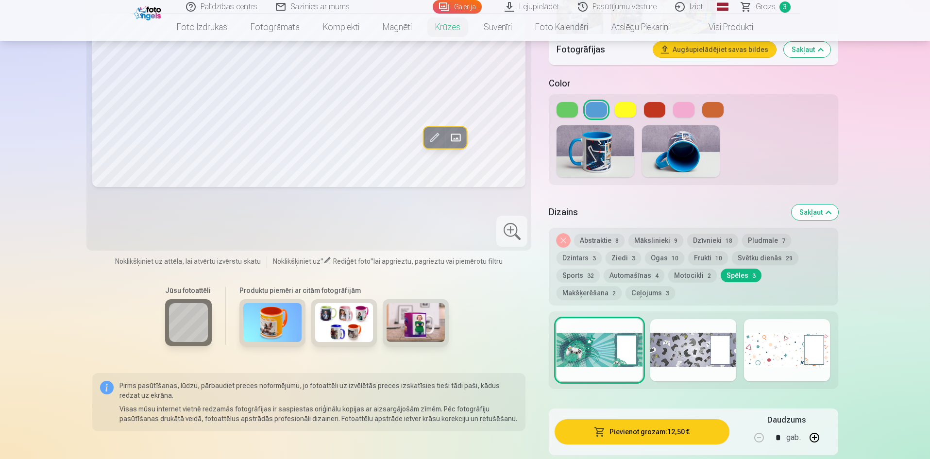
scroll to position [729, 0]
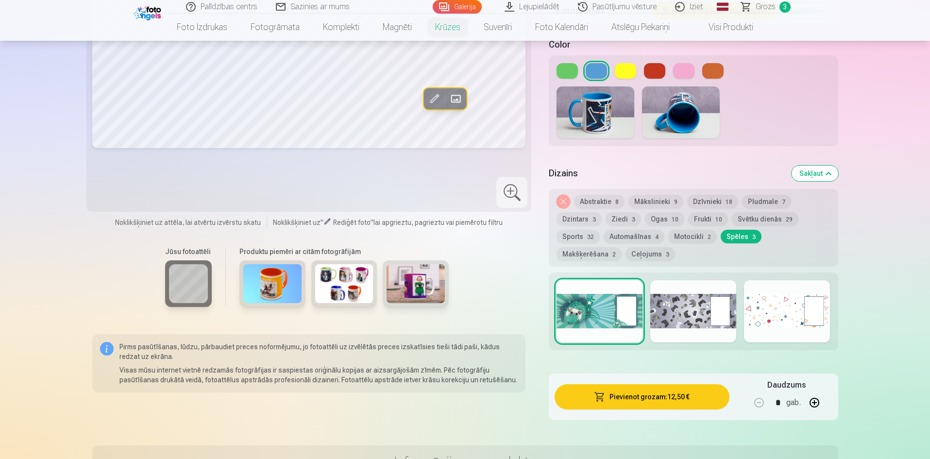
click at [698, 308] on div at bounding box center [694, 311] width 86 height 62
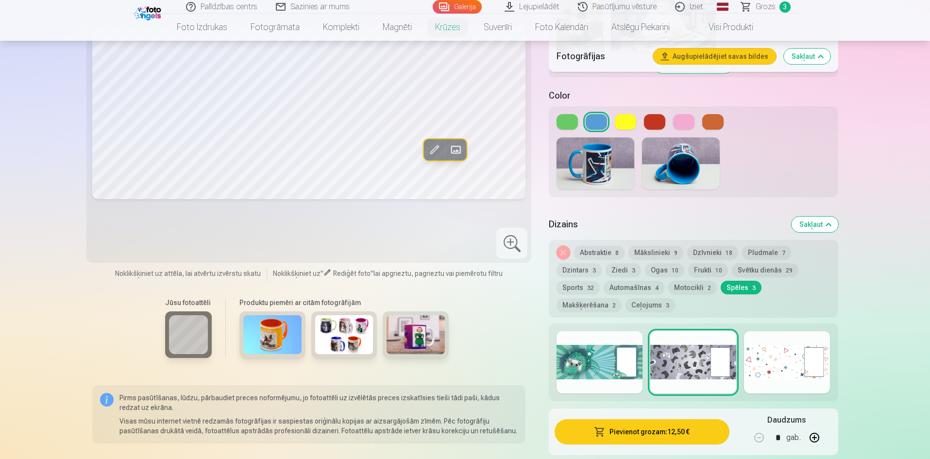
scroll to position [680, 0]
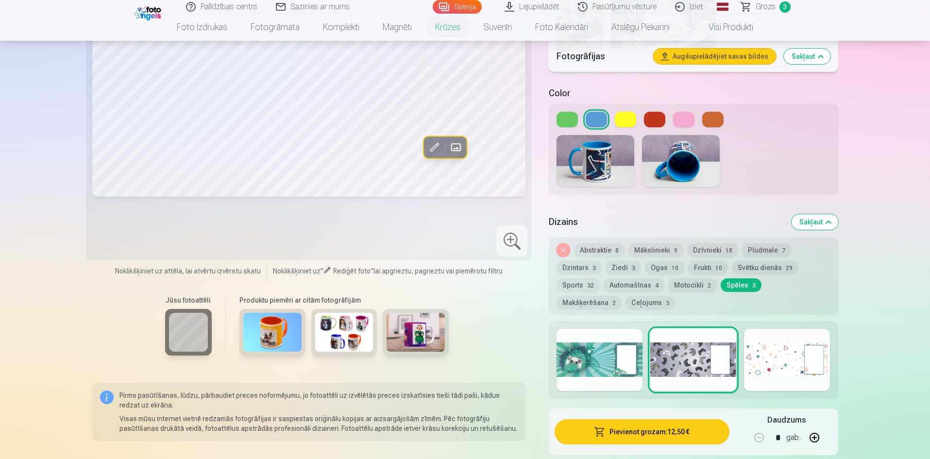
click at [770, 350] on div at bounding box center [787, 360] width 86 height 62
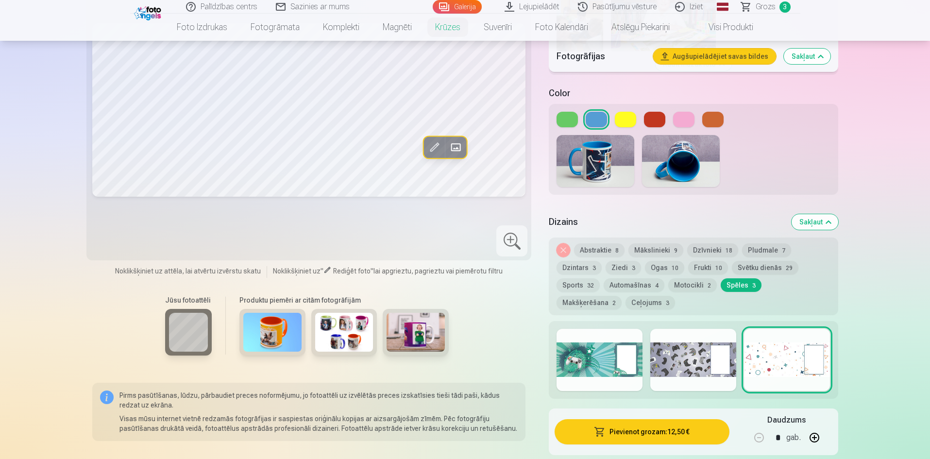
click at [623, 278] on button "Automašīnas 4" at bounding box center [634, 285] width 61 height 14
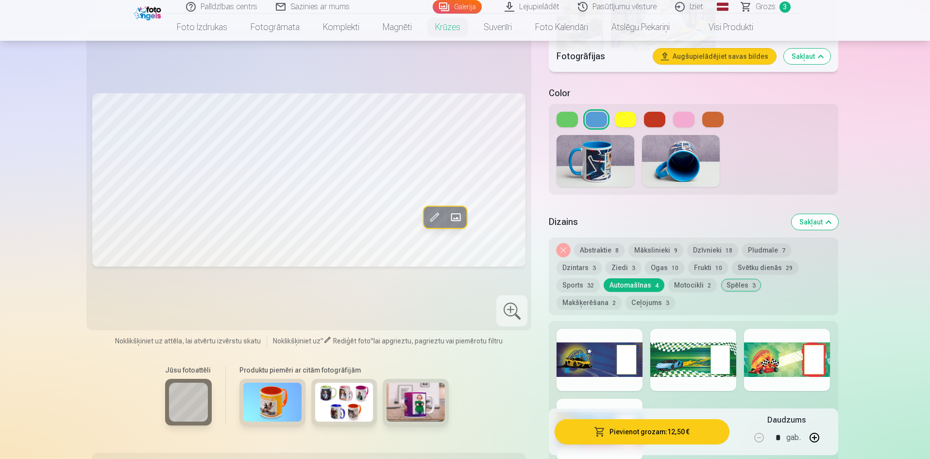
click at [611, 341] on div at bounding box center [600, 360] width 86 height 62
click at [679, 349] on div at bounding box center [694, 360] width 86 height 62
click at [791, 348] on div at bounding box center [787, 360] width 86 height 62
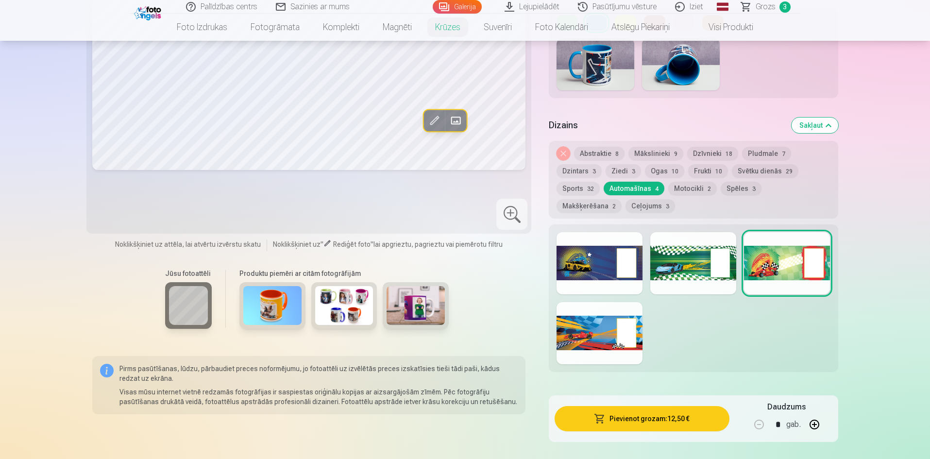
scroll to position [777, 0]
click at [590, 311] on div at bounding box center [600, 333] width 86 height 62
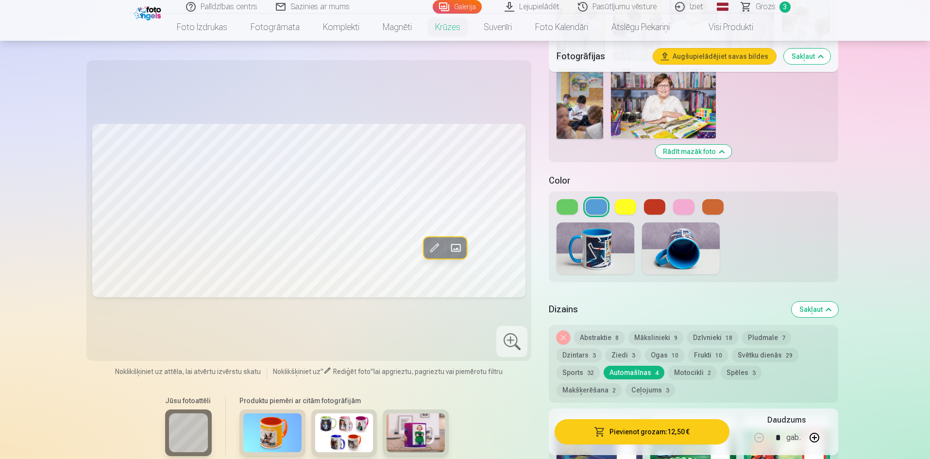
scroll to position [583, 0]
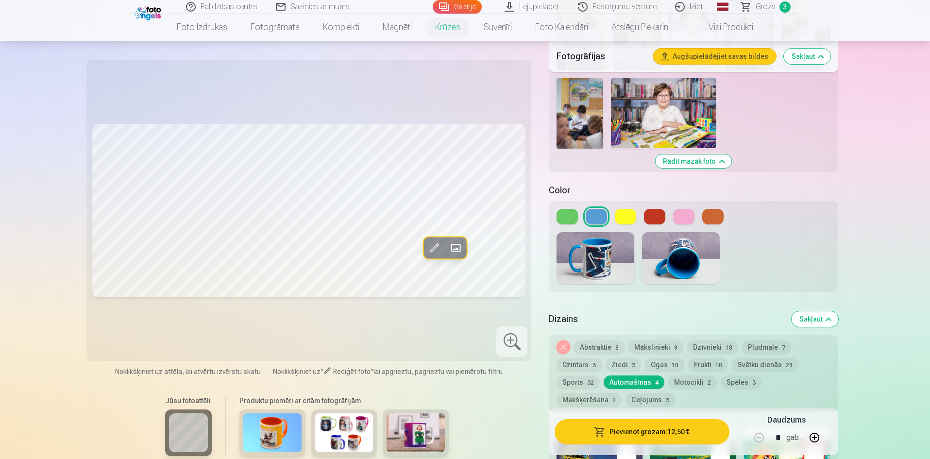
click at [588, 358] on button "Dzintars 3" at bounding box center [579, 365] width 45 height 14
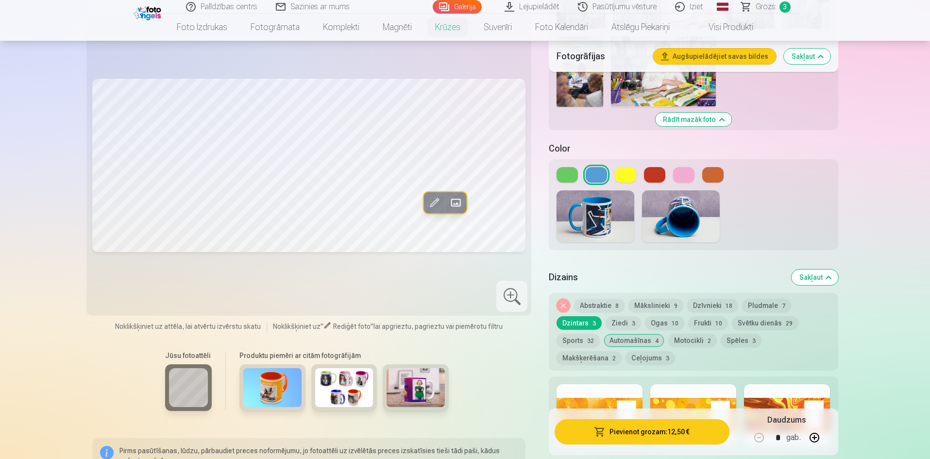
scroll to position [680, 0]
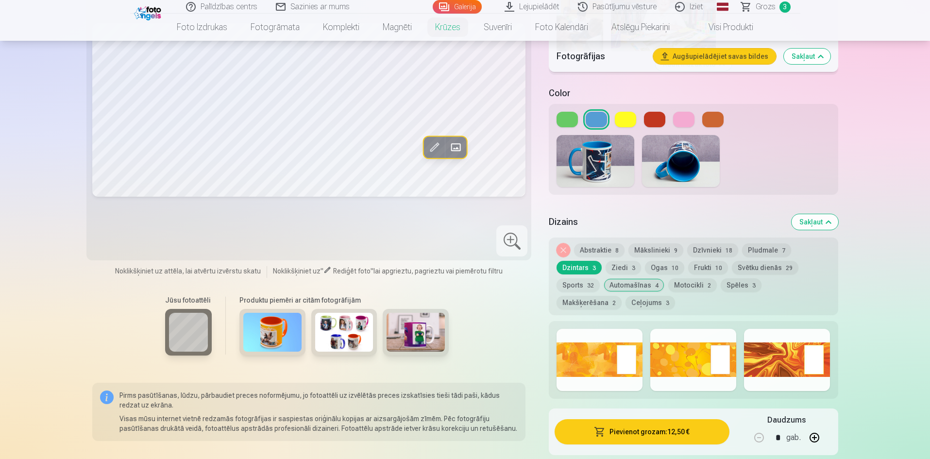
click at [694, 351] on div at bounding box center [694, 360] width 86 height 62
click at [779, 349] on div at bounding box center [787, 360] width 86 height 62
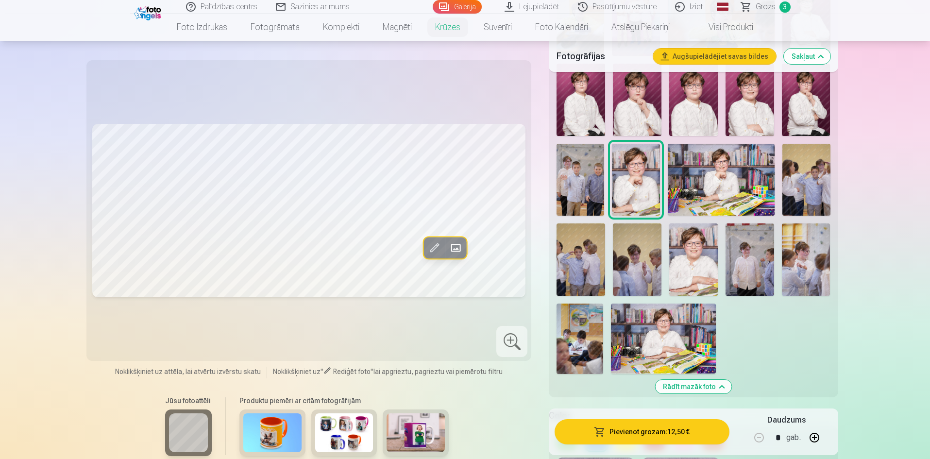
scroll to position [340, 0]
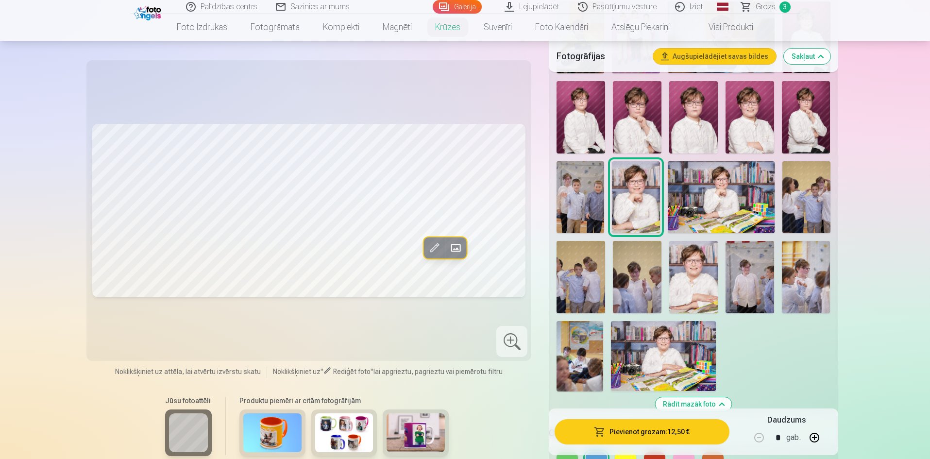
click at [735, 93] on img at bounding box center [750, 117] width 49 height 73
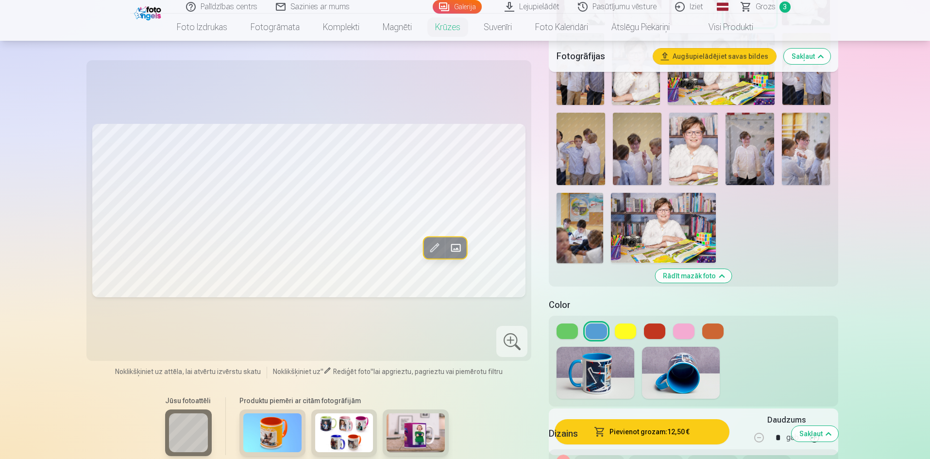
scroll to position [486, 0]
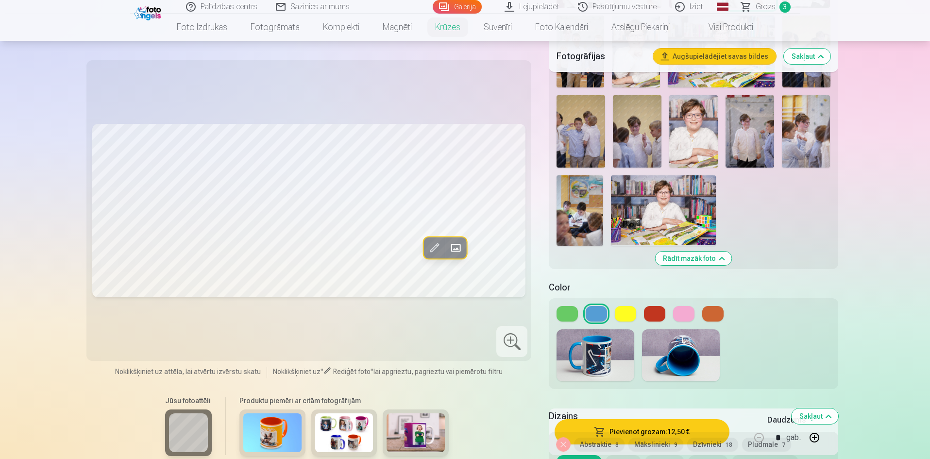
click at [717, 306] on button at bounding box center [713, 314] width 21 height 16
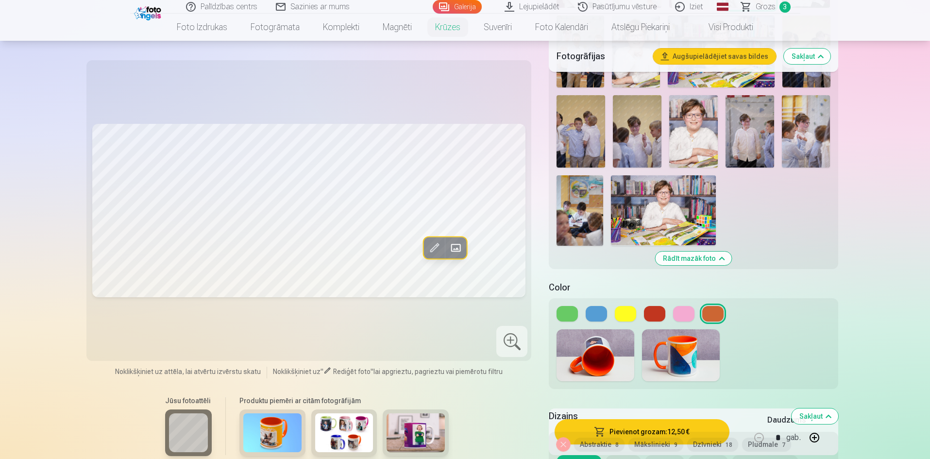
click at [594, 306] on button at bounding box center [596, 314] width 21 height 16
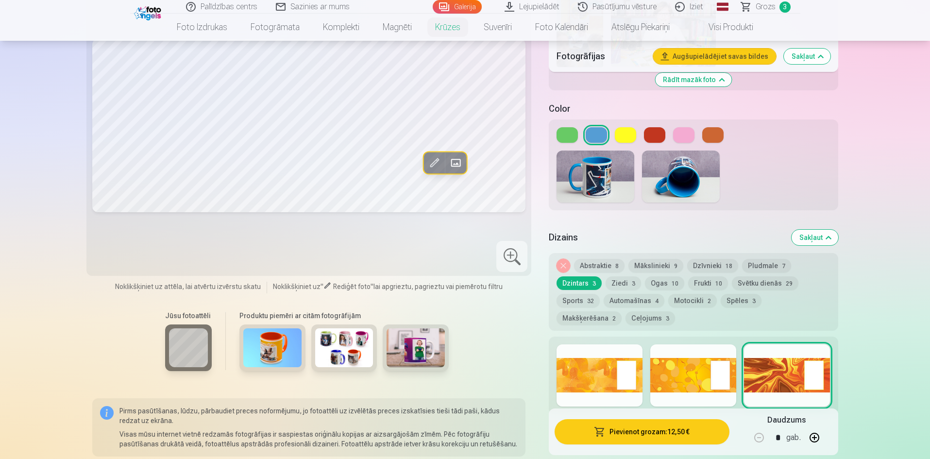
scroll to position [729, 0]
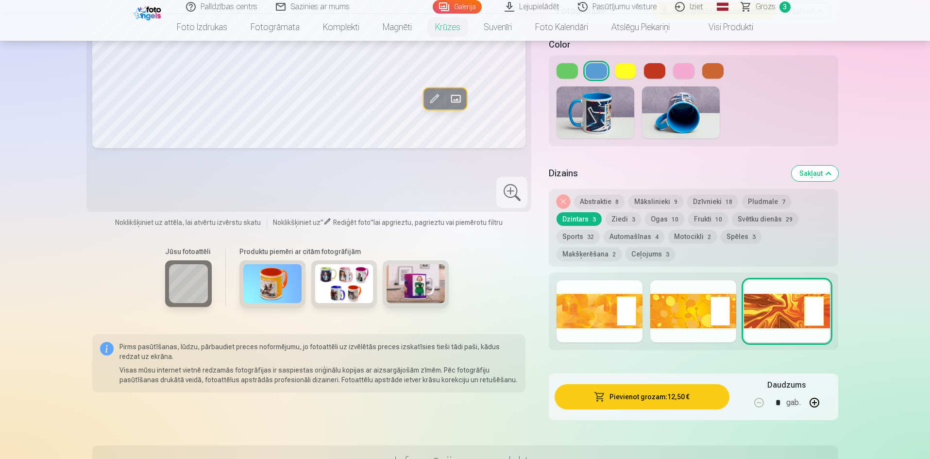
click at [599, 298] on div at bounding box center [600, 311] width 86 height 62
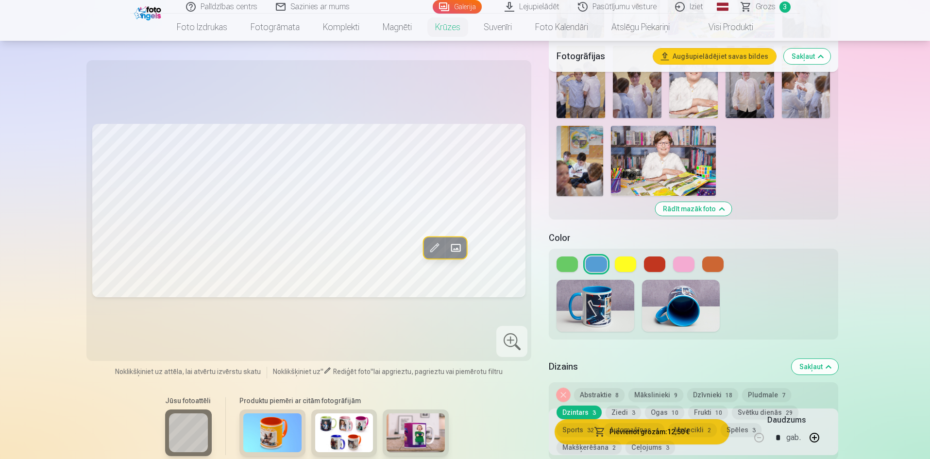
scroll to position [632, 0]
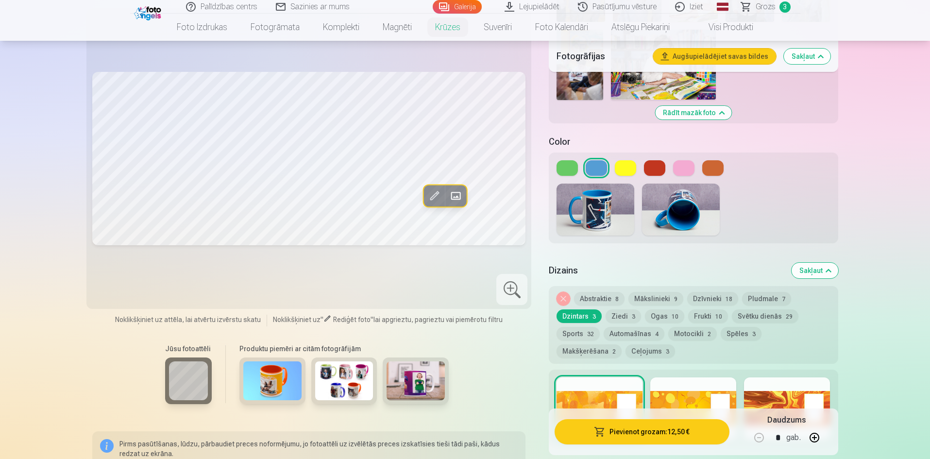
click at [732, 327] on button "Spēles 3" at bounding box center [741, 334] width 41 height 14
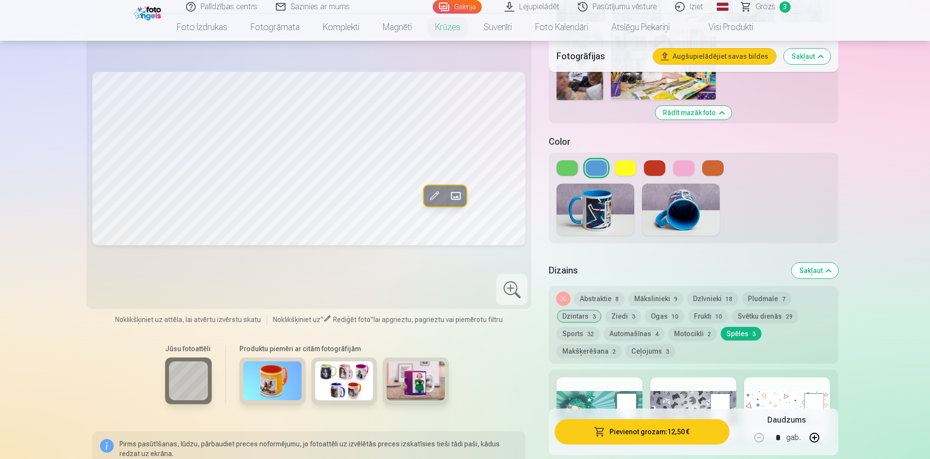
click at [681, 327] on button "Motocikli 2" at bounding box center [693, 334] width 49 height 14
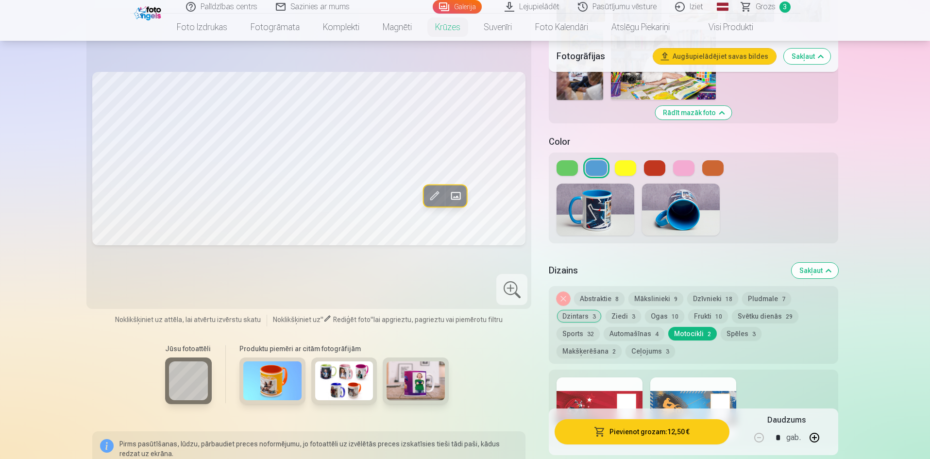
click at [735, 327] on button "Spēles 3" at bounding box center [741, 334] width 41 height 14
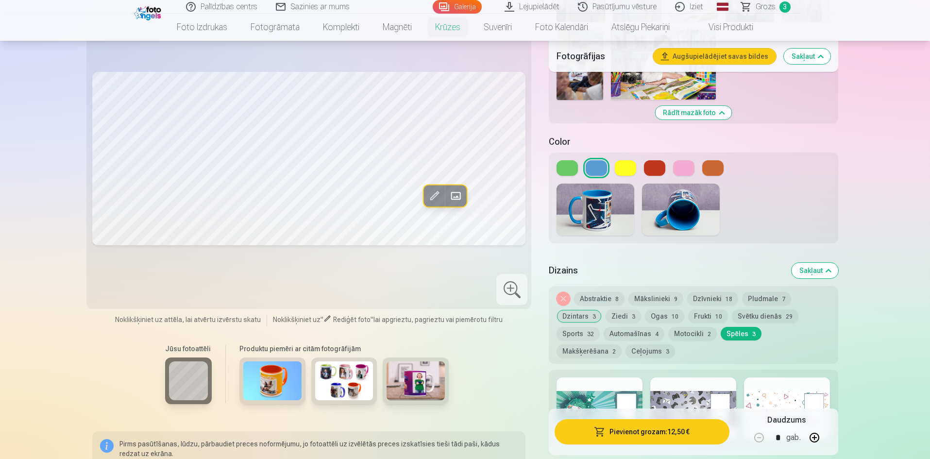
click at [587, 388] on div at bounding box center [600, 409] width 86 height 62
click at [685, 392] on div at bounding box center [694, 409] width 86 height 62
drag, startPoint x: 589, startPoint y: 396, endPoint x: 610, endPoint y: 395, distance: 20.4
click at [589, 396] on div at bounding box center [600, 409] width 86 height 62
click at [624, 160] on button at bounding box center [625, 168] width 21 height 16
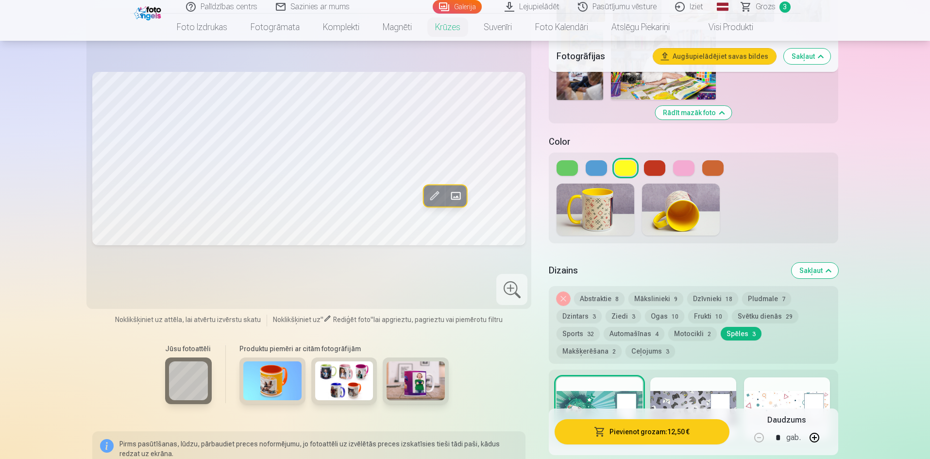
click at [709, 160] on button at bounding box center [713, 168] width 21 height 16
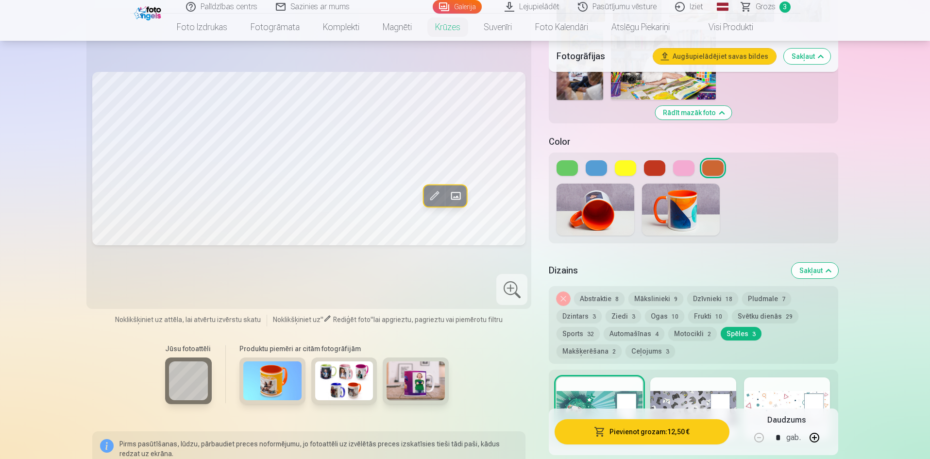
click at [656, 160] on button at bounding box center [654, 168] width 21 height 16
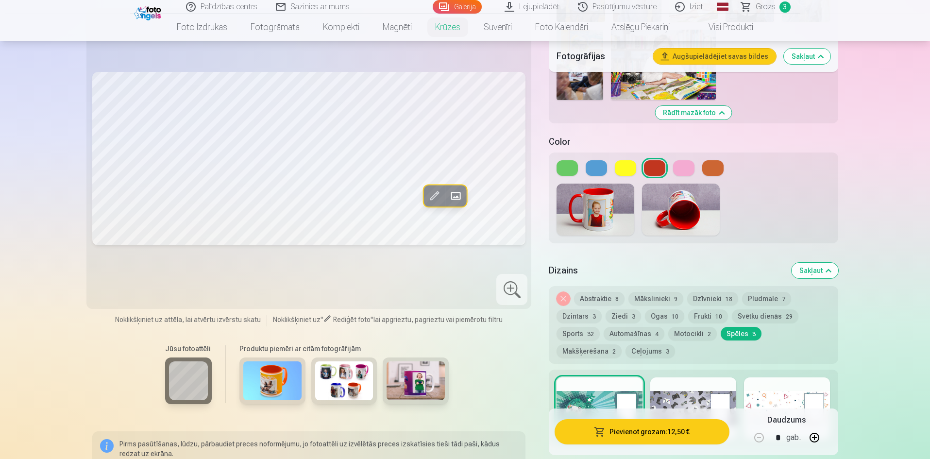
drag, startPoint x: 716, startPoint y: 156, endPoint x: 758, endPoint y: 162, distance: 42.1
click at [718, 160] on button at bounding box center [713, 168] width 21 height 16
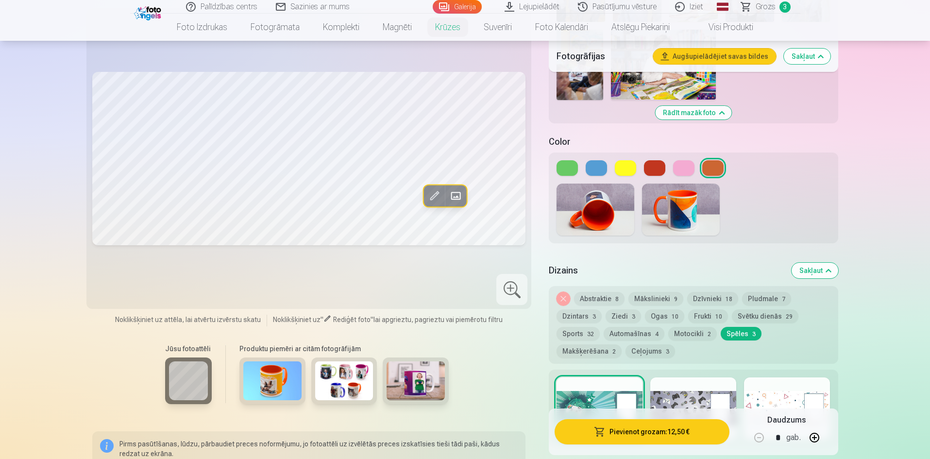
click at [596, 160] on button at bounding box center [596, 168] width 21 height 16
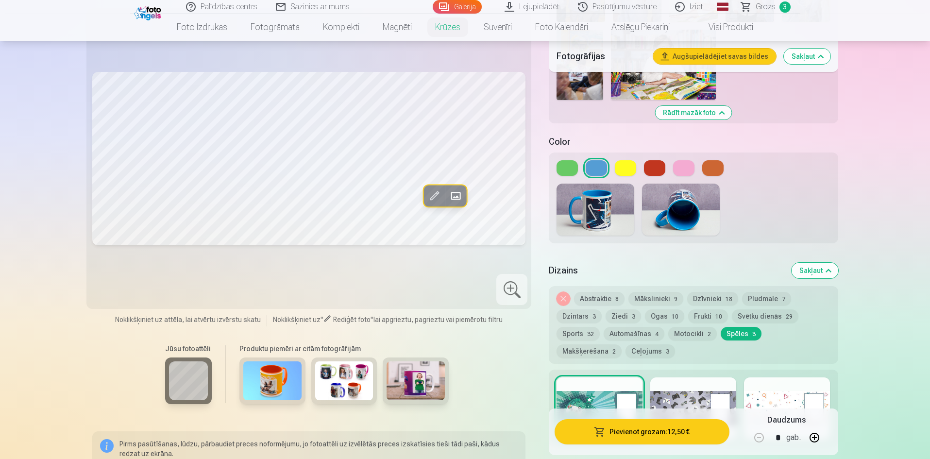
drag, startPoint x: 558, startPoint y: 152, endPoint x: 565, endPoint y: 157, distance: 8.8
click at [558, 160] on div at bounding box center [694, 168] width 274 height 16
click at [603, 292] on button "Abstraktie 8" at bounding box center [599, 299] width 51 height 14
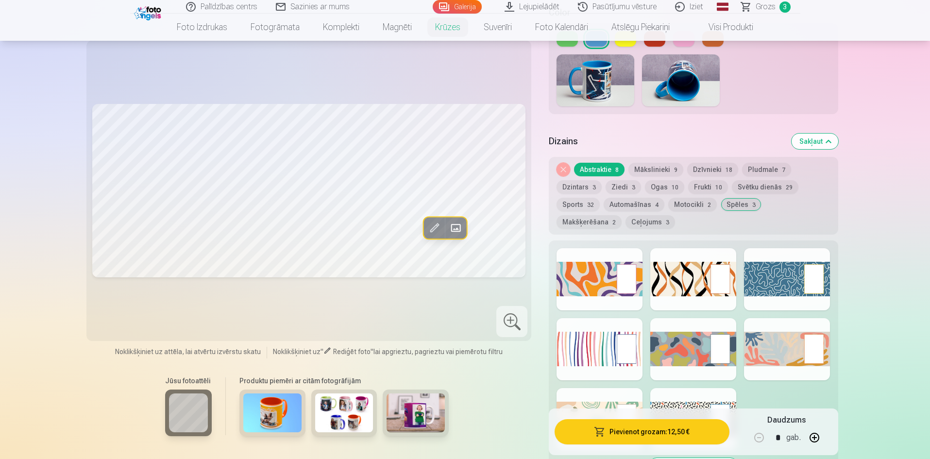
scroll to position [826, 0]
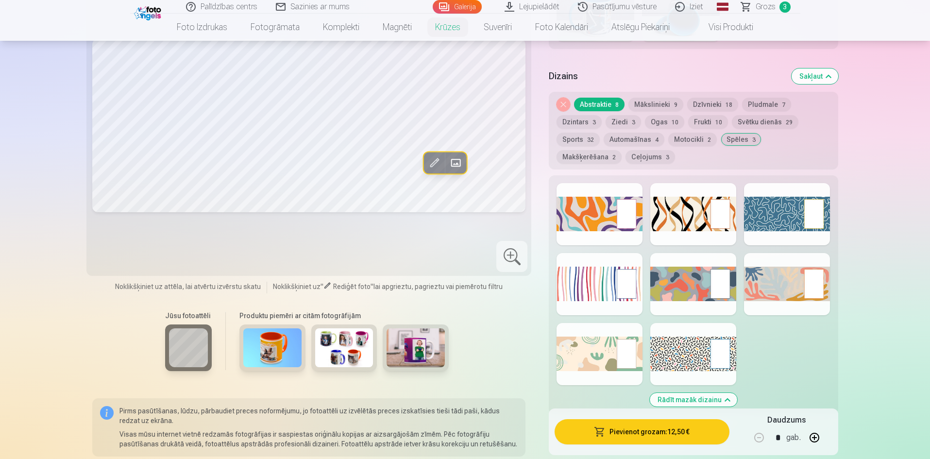
click at [729, 133] on button "Spēles 3" at bounding box center [741, 140] width 41 height 14
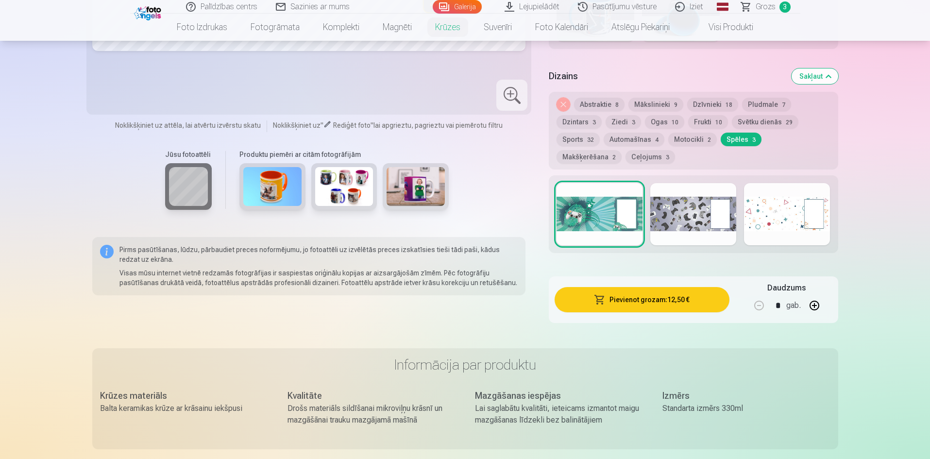
drag, startPoint x: 578, startPoint y: 207, endPoint x: 605, endPoint y: 211, distance: 28.0
click at [579, 207] on div at bounding box center [600, 214] width 86 height 62
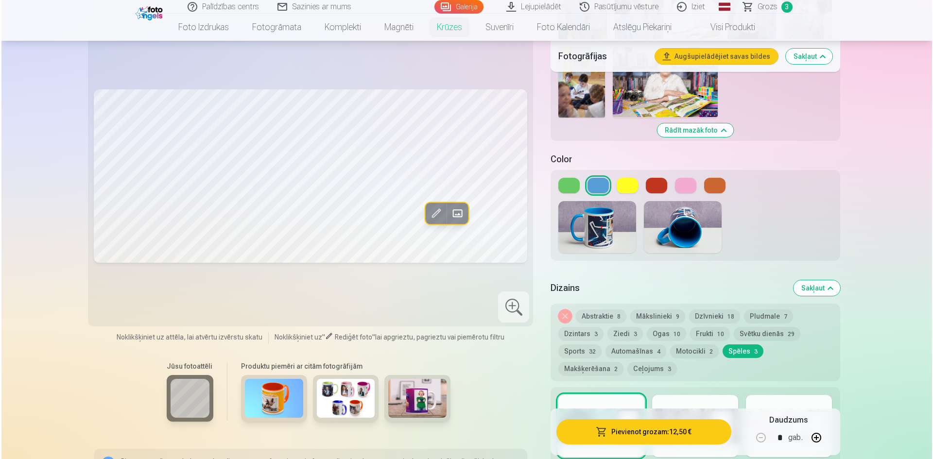
scroll to position [632, 0]
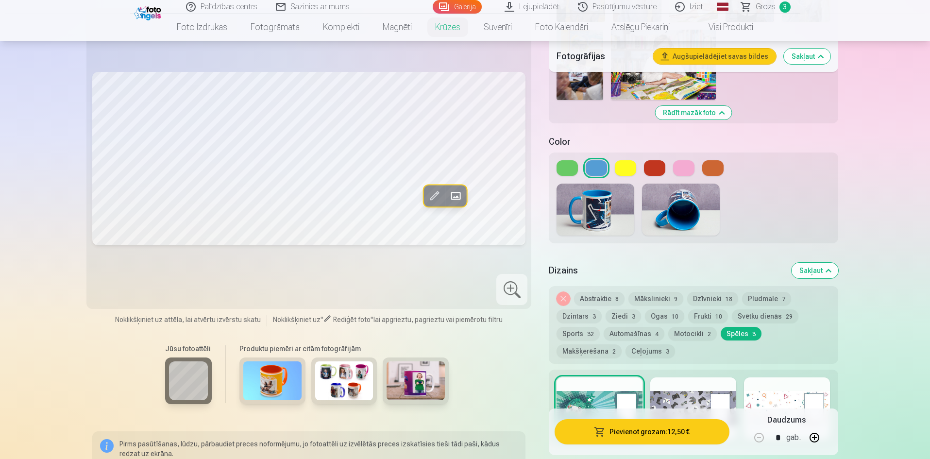
click at [630, 427] on button "Pievienot grozam : 12,50 €" at bounding box center [642, 431] width 174 height 25
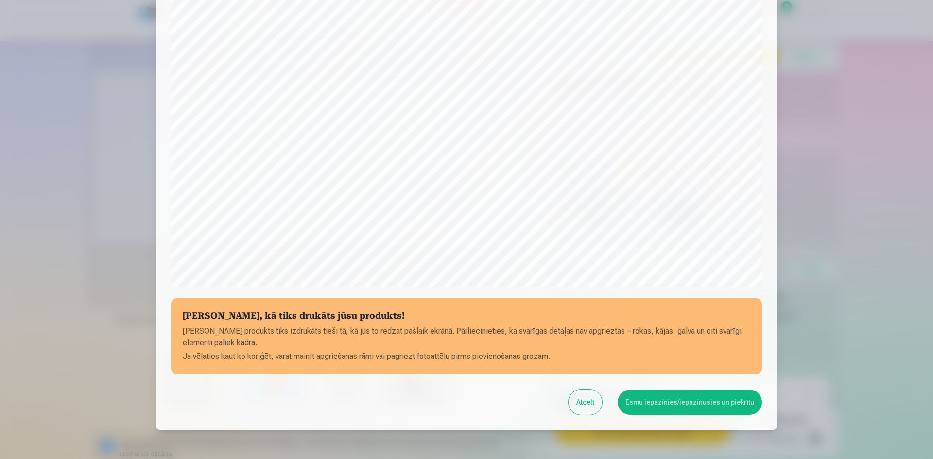
scroll to position [192, 0]
click at [674, 404] on button "Esmu iepazinies/iepazinusies un piekrītu" at bounding box center [690, 401] width 144 height 25
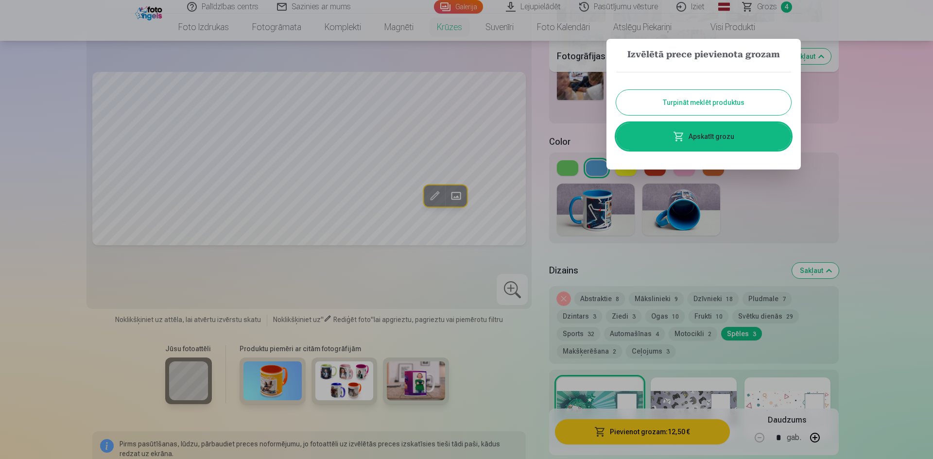
click at [708, 137] on link "Apskatīt grozu" at bounding box center [703, 136] width 175 height 27
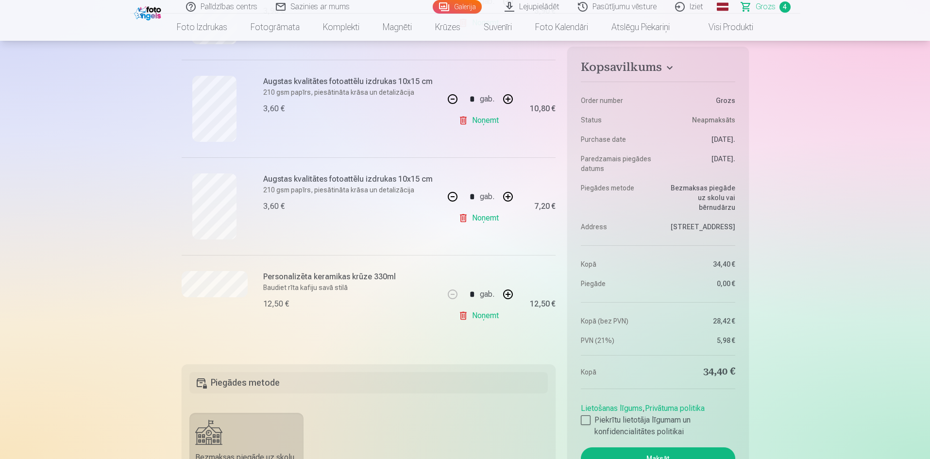
scroll to position [292, 0]
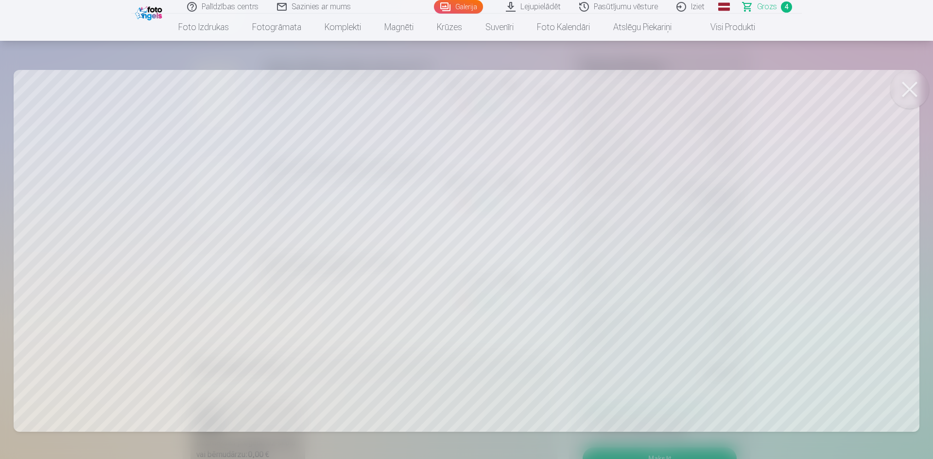
click at [913, 91] on button at bounding box center [909, 89] width 39 height 39
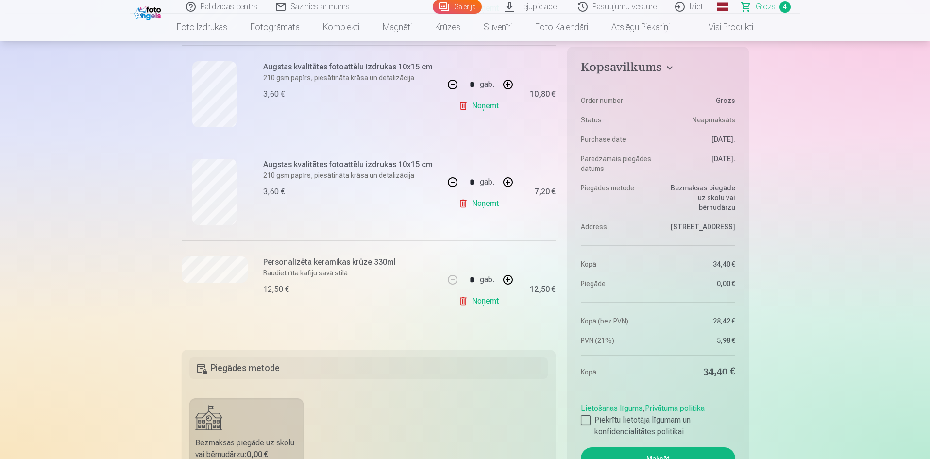
click at [322, 264] on h6 "Personalizēta keramikas krūze 330ml" at bounding box center [350, 263] width 175 height 12
click at [322, 269] on p "Baudiet rīta kafiju savā stilā" at bounding box center [350, 273] width 175 height 10
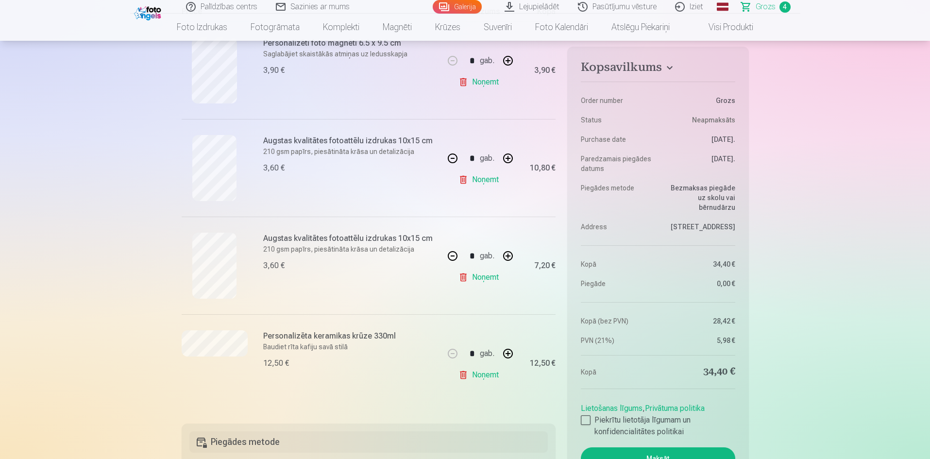
scroll to position [194, 0]
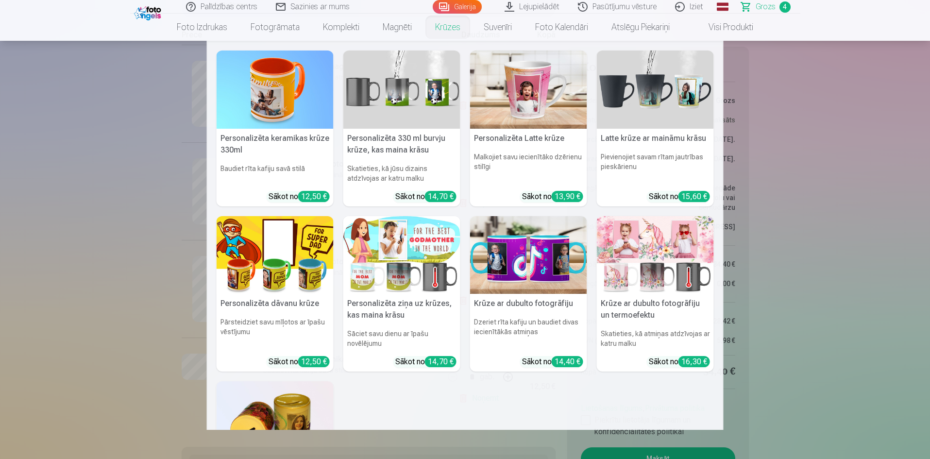
click at [279, 86] on img at bounding box center [275, 90] width 117 height 78
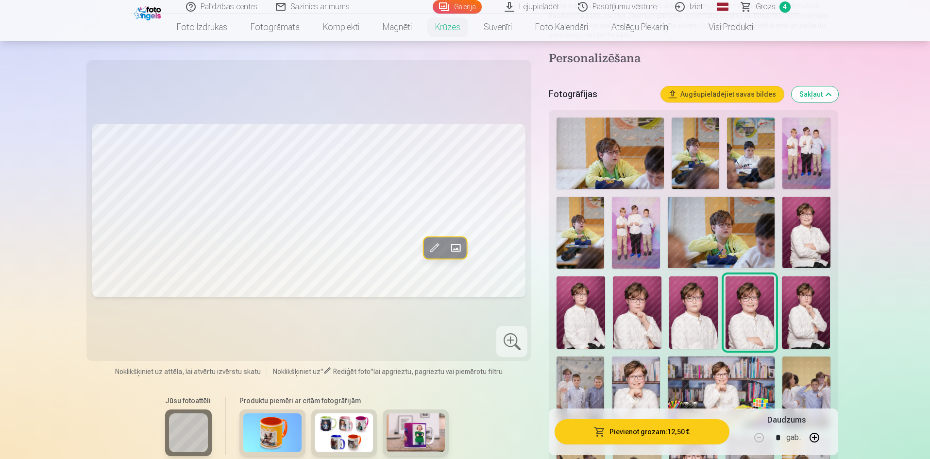
scroll to position [146, 0]
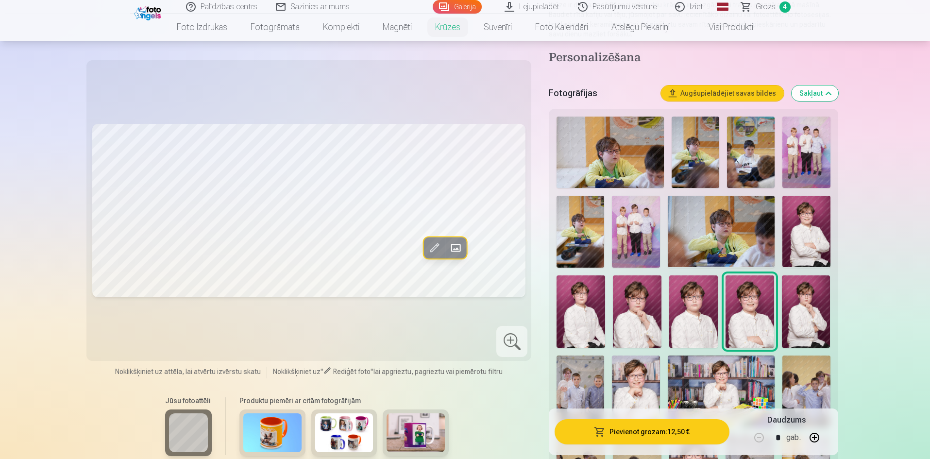
click at [650, 379] on img at bounding box center [636, 391] width 48 height 71
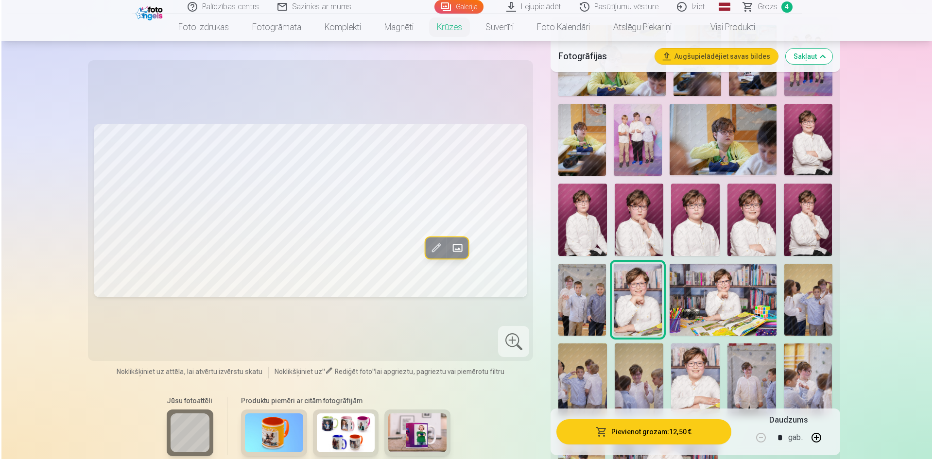
scroll to position [340, 0]
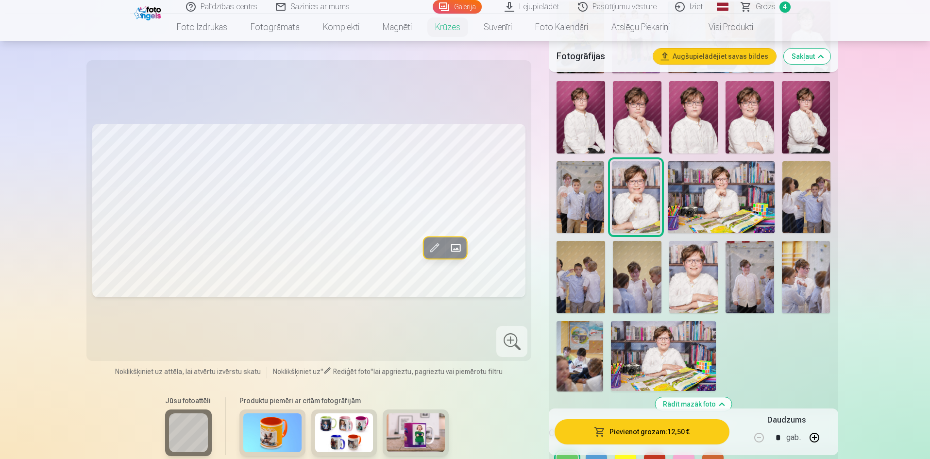
click at [693, 431] on button "Pievienot grozam : 12,50 €" at bounding box center [642, 431] width 174 height 25
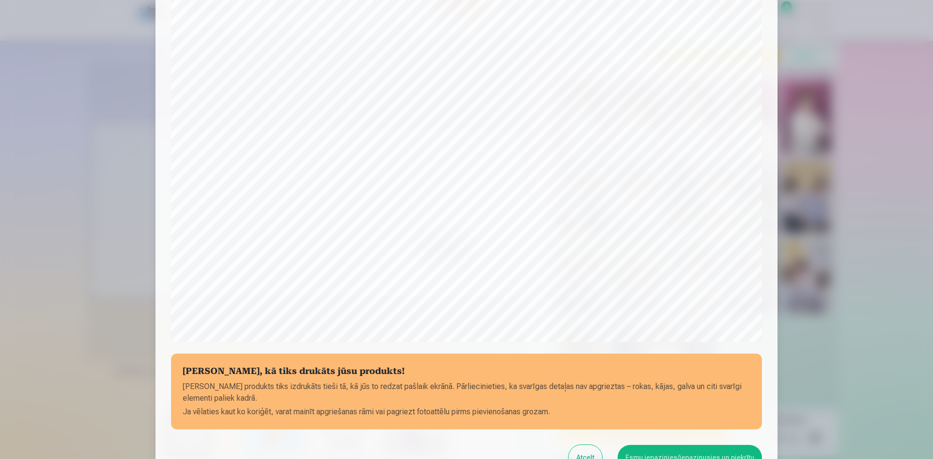
scroll to position [143, 0]
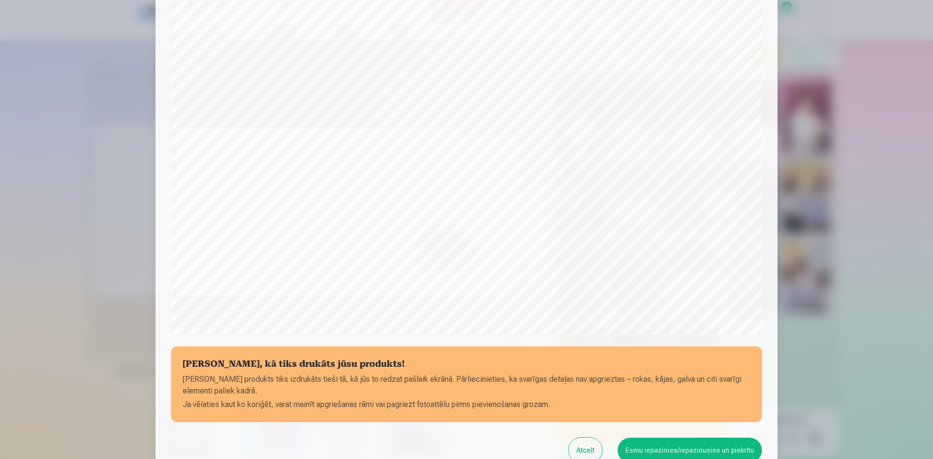
click at [717, 447] on button "Esmu iepazinies/iepazinusies un piekrītu" at bounding box center [690, 450] width 144 height 25
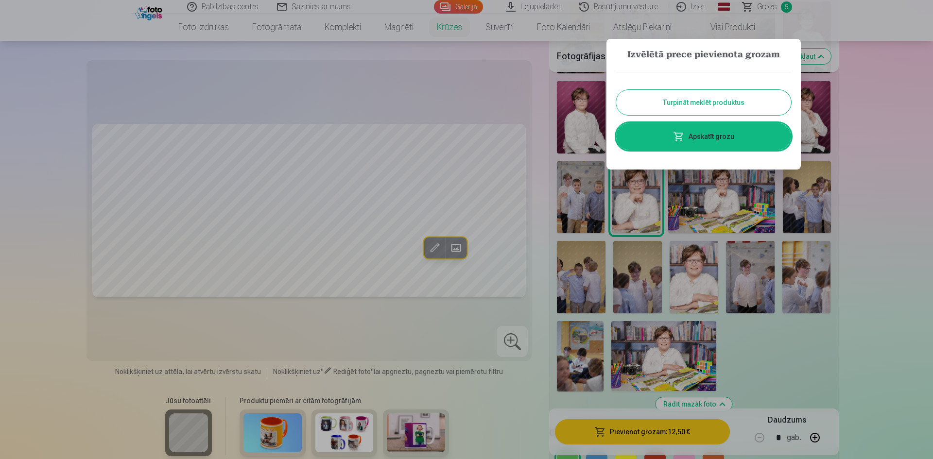
click at [728, 138] on link "Apskatīt grozu" at bounding box center [703, 136] width 175 height 27
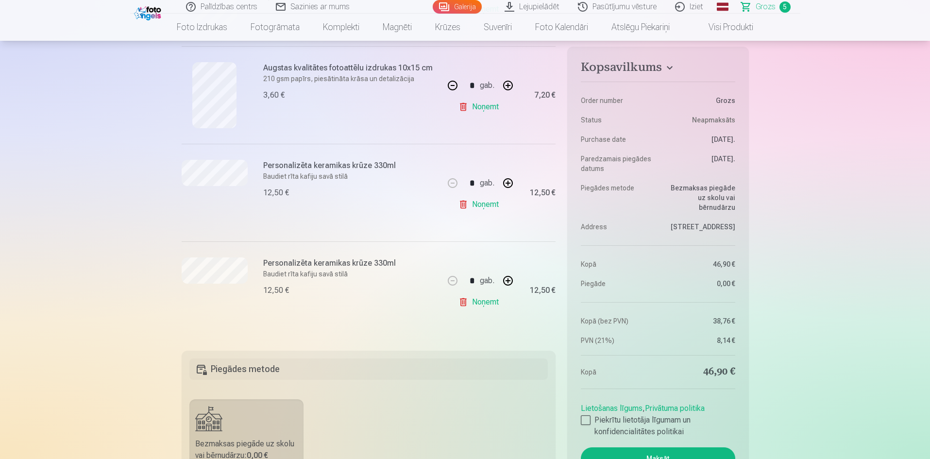
scroll to position [389, 0]
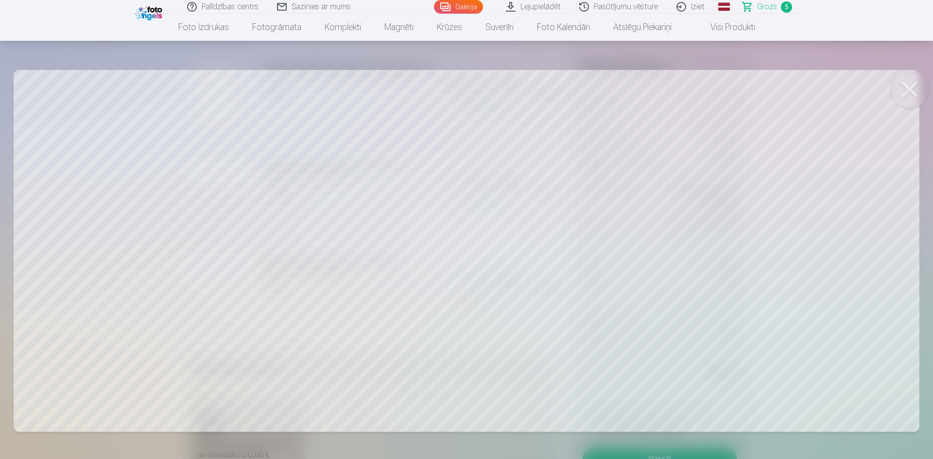
click at [910, 86] on button at bounding box center [909, 89] width 39 height 39
click at [911, 93] on button at bounding box center [909, 89] width 39 height 39
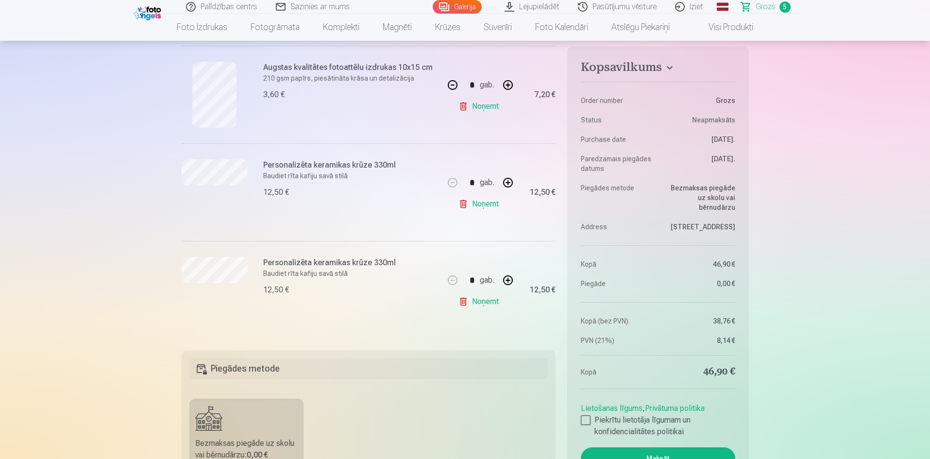
click at [488, 205] on link "Noņemt" at bounding box center [481, 203] width 44 height 19
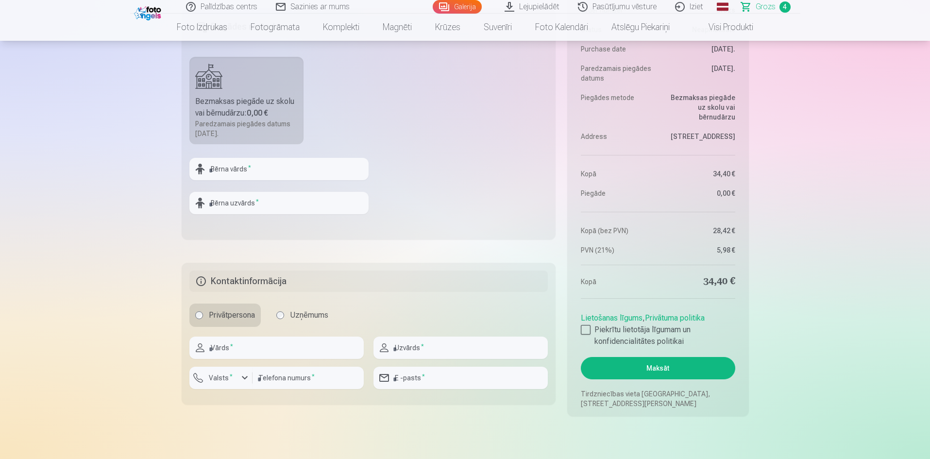
scroll to position [680, 0]
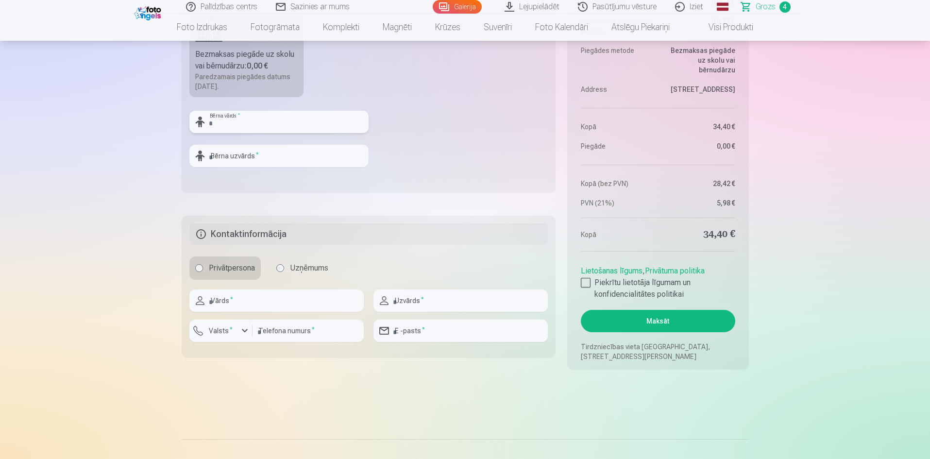
click at [235, 123] on input "text" at bounding box center [278, 122] width 179 height 22
type input "******"
type input "**********"
click at [280, 303] on input "text" at bounding box center [276, 301] width 174 height 22
type input "******"
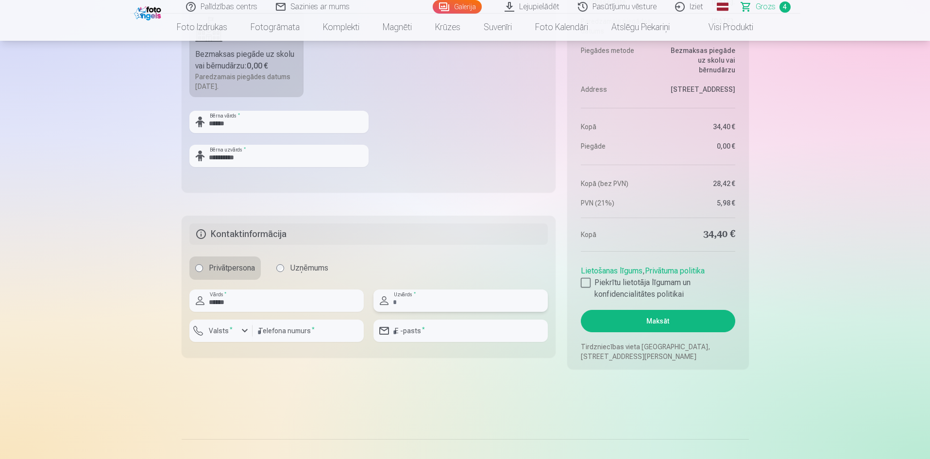
click at [408, 298] on input "text" at bounding box center [461, 301] width 174 height 22
type input "**********"
click at [222, 332] on label "Valsts *" at bounding box center [221, 331] width 32 height 10
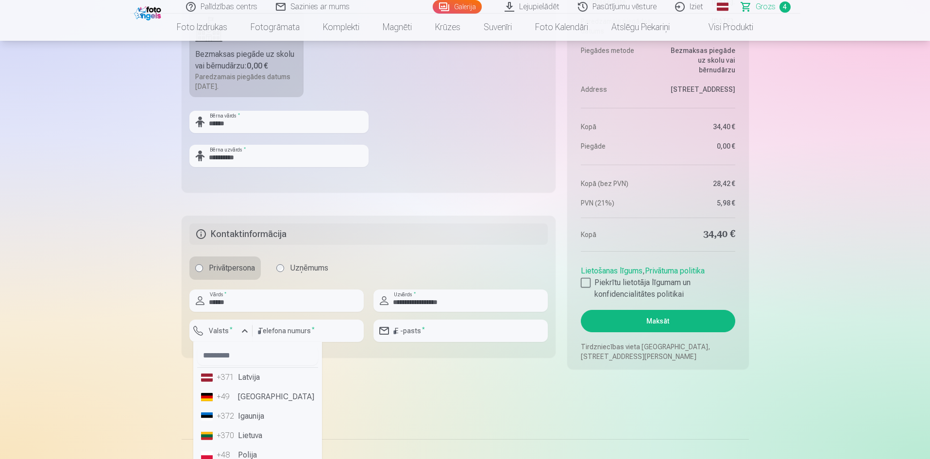
click at [261, 377] on li "+371 Latvija" at bounding box center [257, 377] width 121 height 19
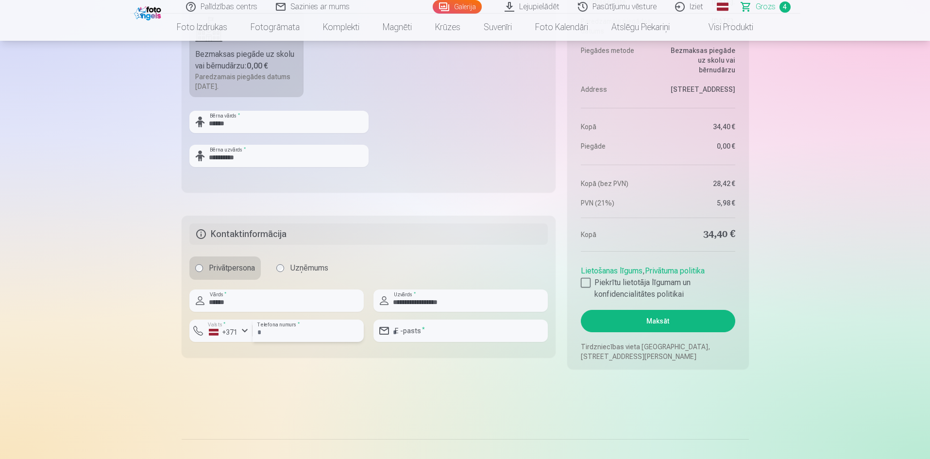
click at [280, 324] on input "number" at bounding box center [308, 331] width 111 height 22
type input "********"
click at [445, 329] on input "email" at bounding box center [461, 331] width 174 height 22
type input "**********"
click at [589, 282] on div at bounding box center [586, 283] width 10 height 10
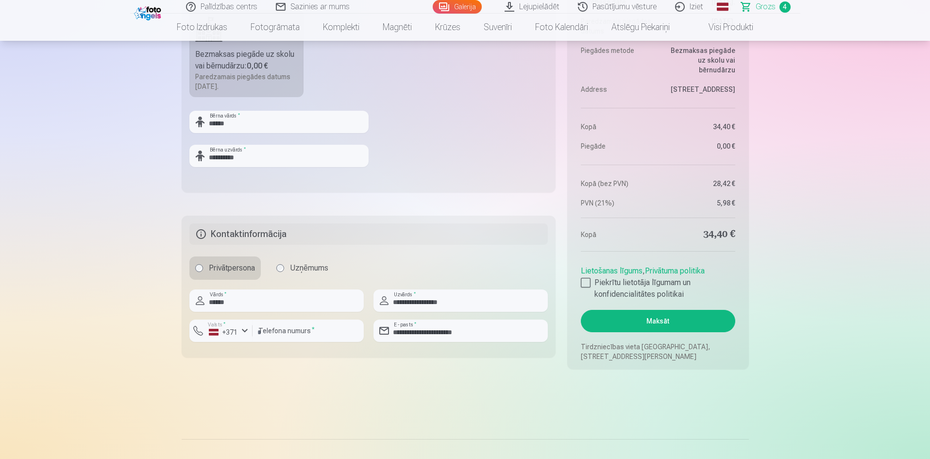
click at [653, 323] on button "Maksāt" at bounding box center [658, 321] width 154 height 22
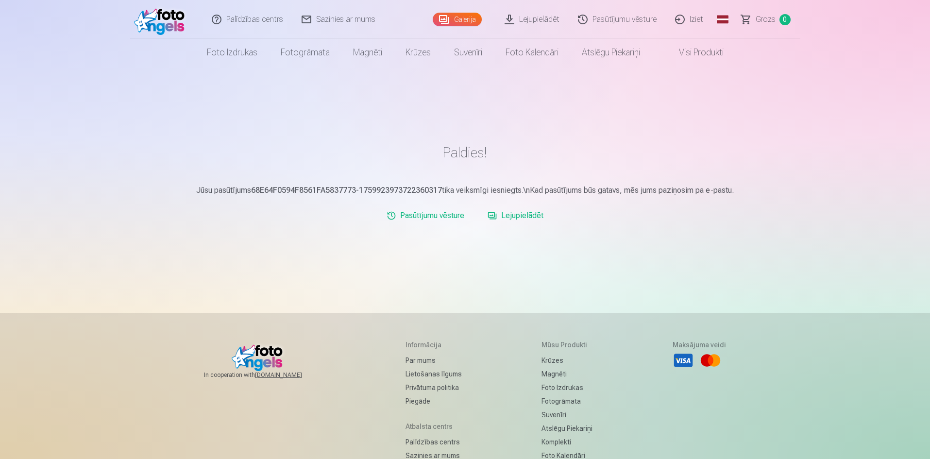
click at [534, 19] on link "Lejupielādēt" at bounding box center [532, 19] width 73 height 39
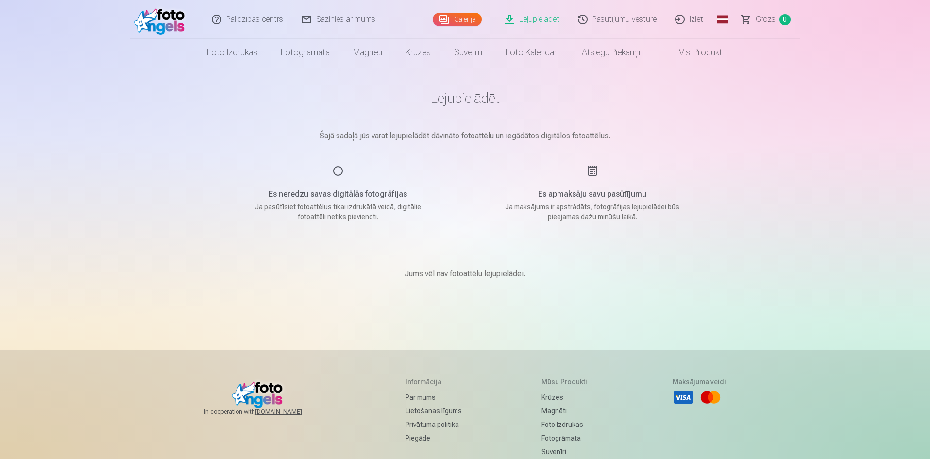
drag, startPoint x: 694, startPoint y: 52, endPoint x: 686, endPoint y: 63, distance: 13.5
click at [694, 52] on link "Visi produkti" at bounding box center [694, 52] width 84 height 27
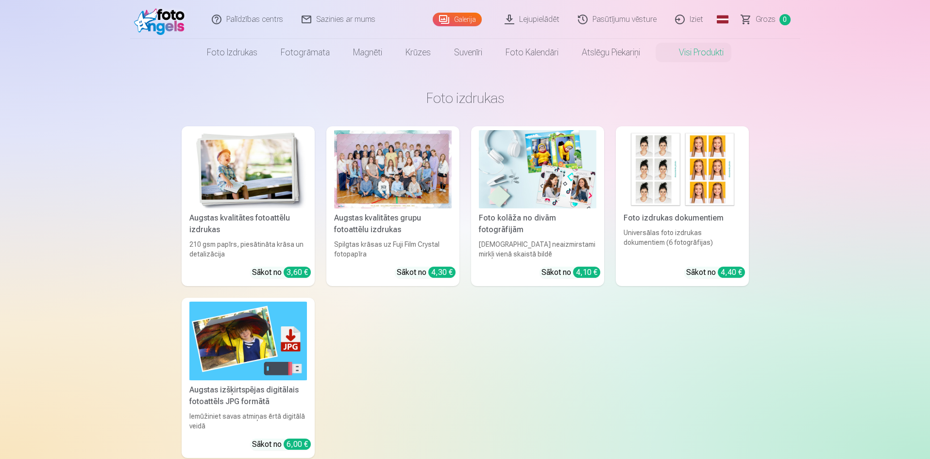
click at [590, 396] on div "Augstas kvalitātes fotoattēlu izdrukas 210 gsm papīrs, piesātināta krāsa un det…" at bounding box center [466, 292] width 568 height 332
